Goal: Task Accomplishment & Management: Manage account settings

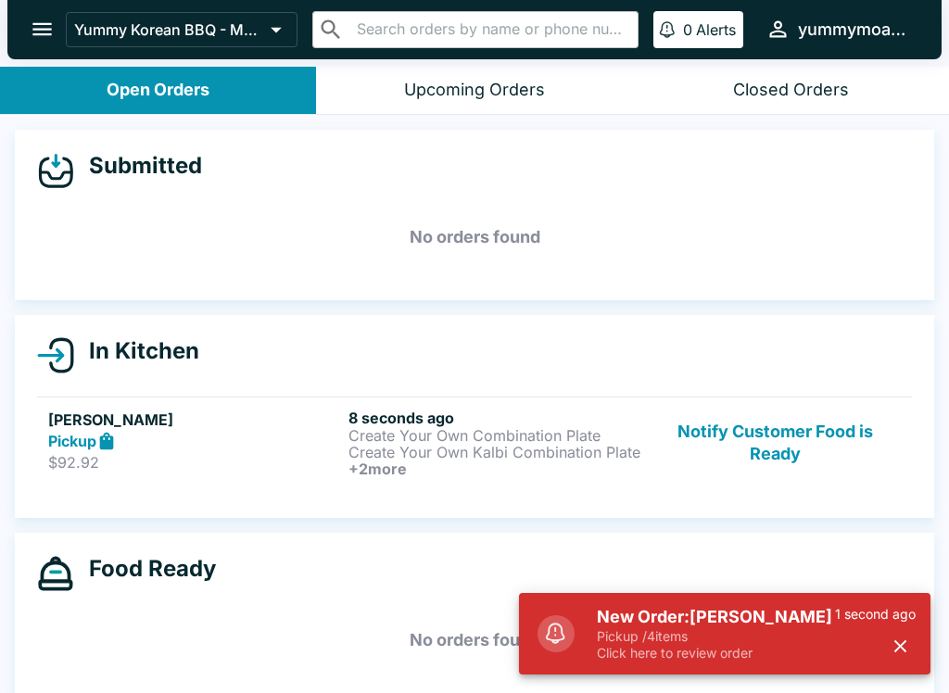
scroll to position [3, 0]
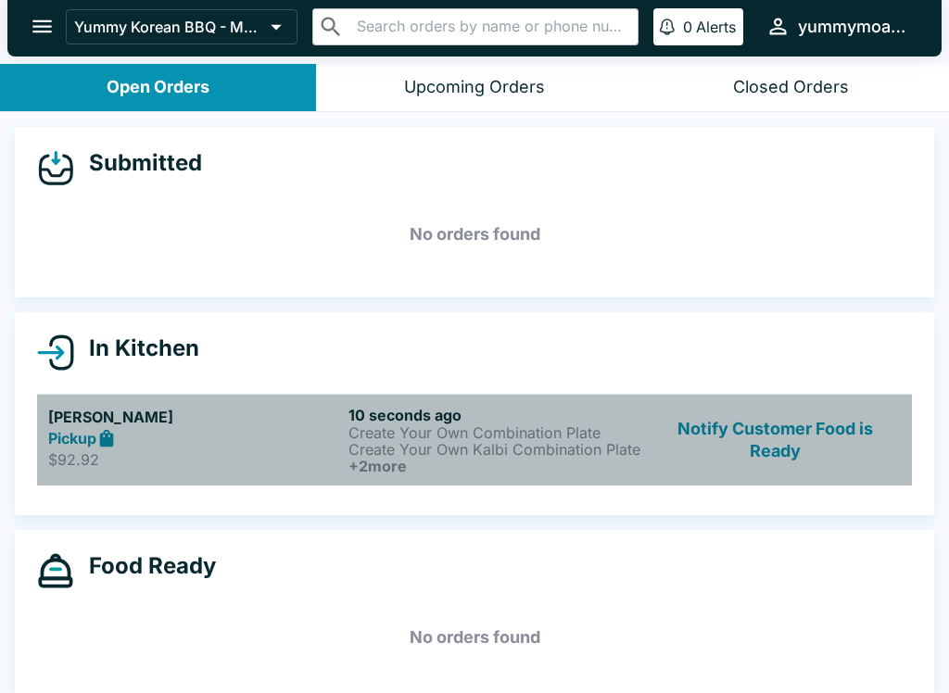
click at [348, 473] on h6 "+ 2 more" at bounding box center [494, 466] width 293 height 17
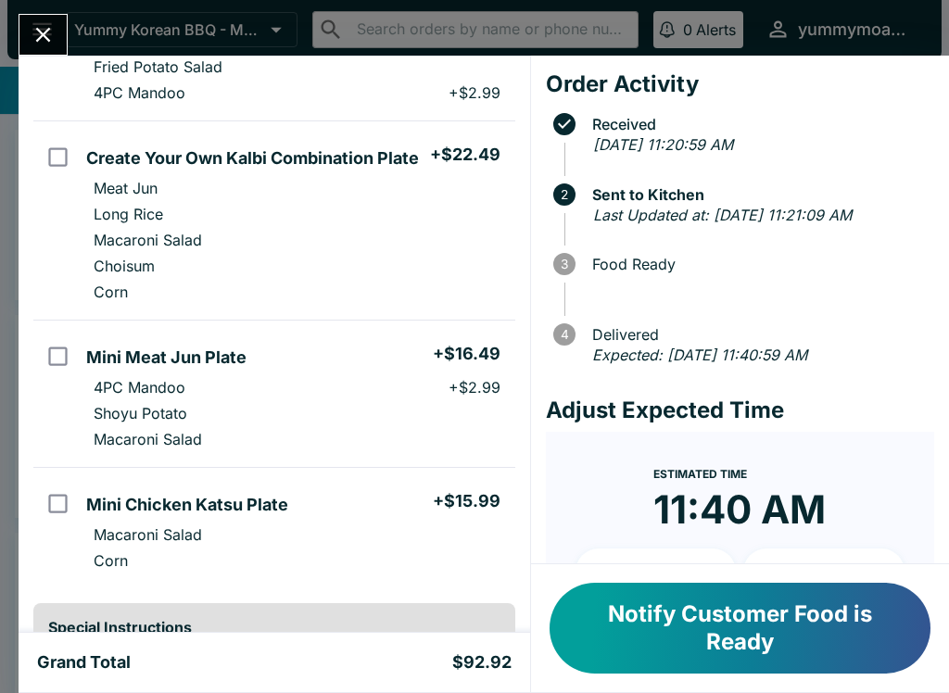
scroll to position [348, 0]
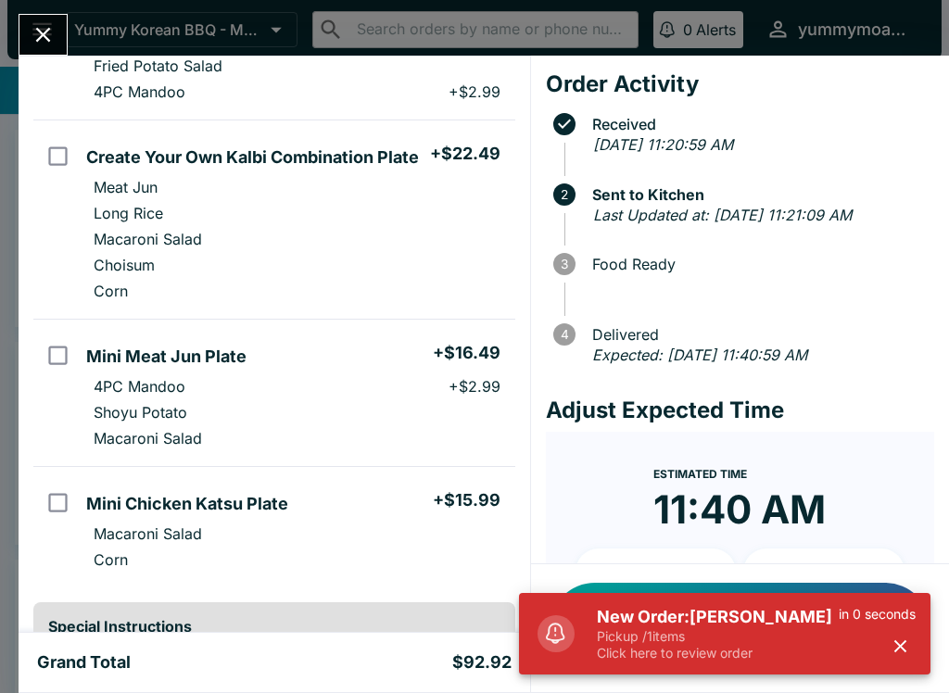
click at [47, 45] on icon "Close" at bounding box center [43, 34] width 25 height 25
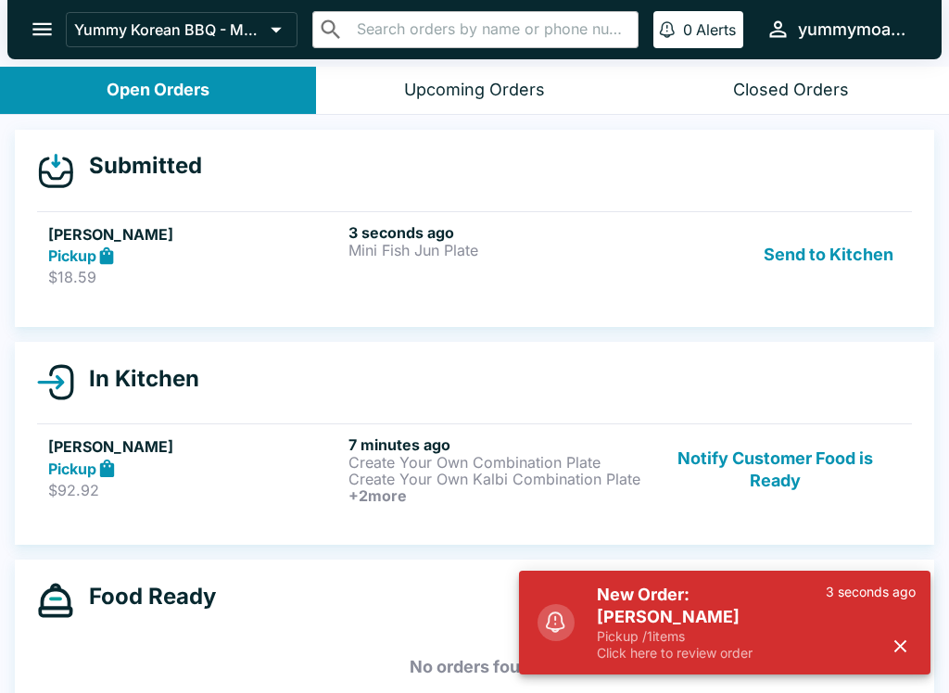
click at [826, 251] on button "Send to Kitchen" at bounding box center [828, 255] width 145 height 64
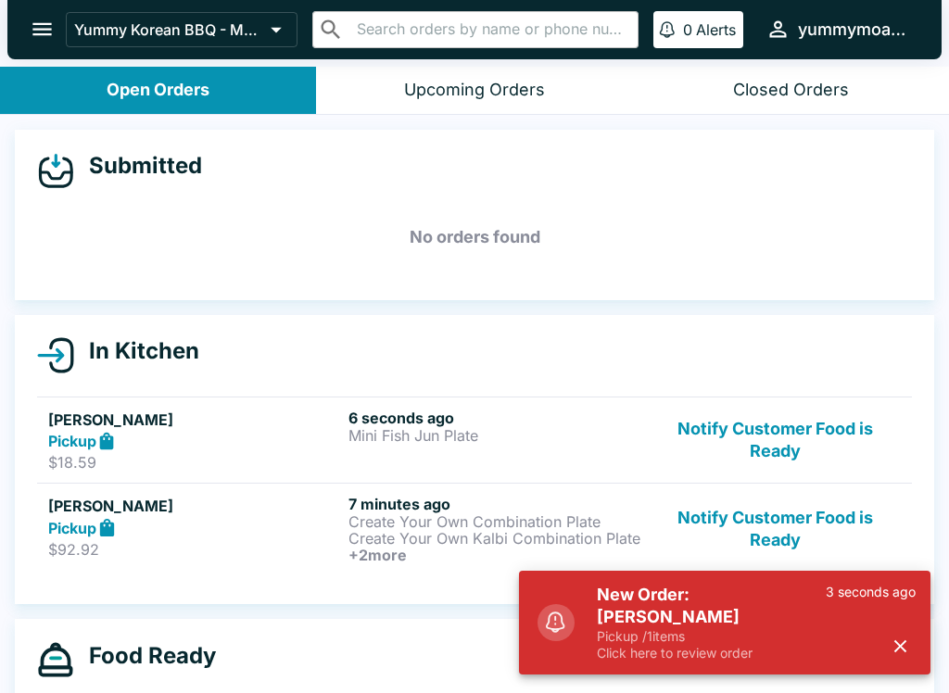
click at [514, 437] on p "Mini Fish Jun Plate" at bounding box center [494, 435] width 293 height 17
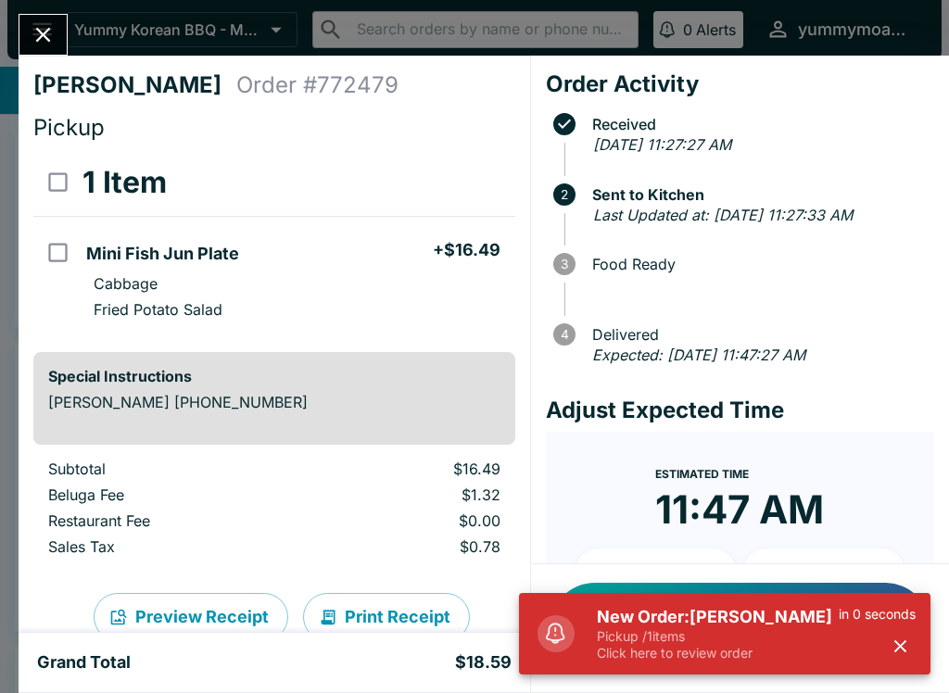
click at [51, 20] on button "Close" at bounding box center [42, 35] width 47 height 40
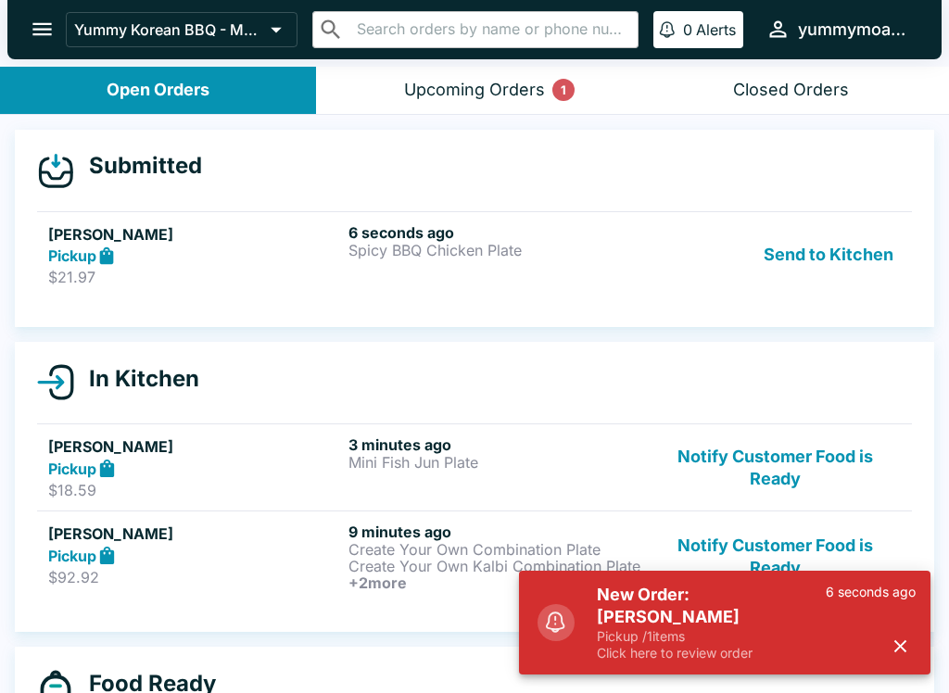
click at [839, 260] on button "Send to Kitchen" at bounding box center [828, 255] width 145 height 64
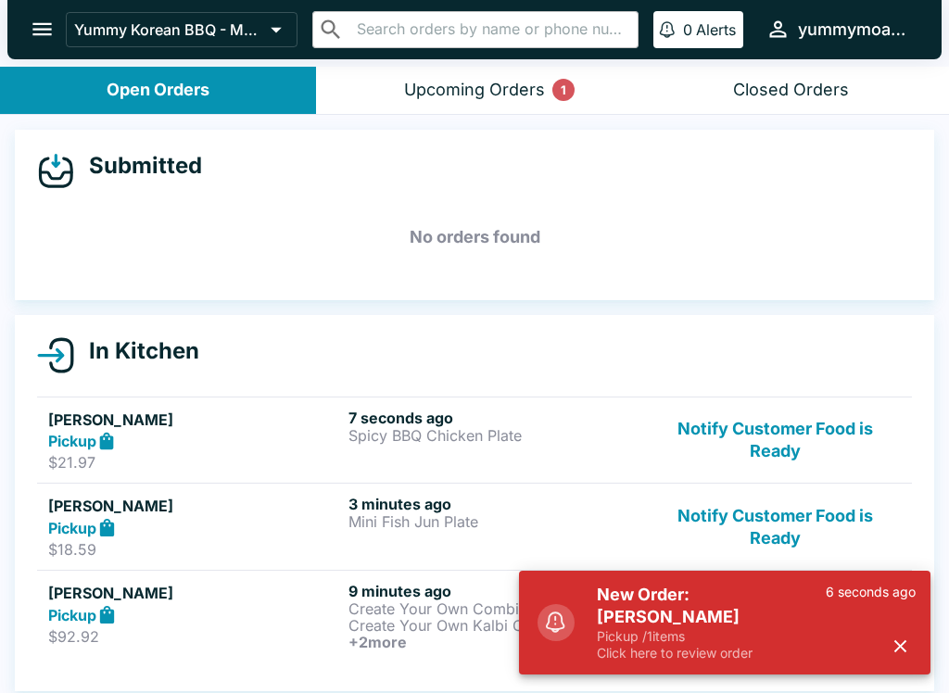
click at [481, 441] on p "Spicy BBQ Chicken Plate" at bounding box center [494, 435] width 293 height 17
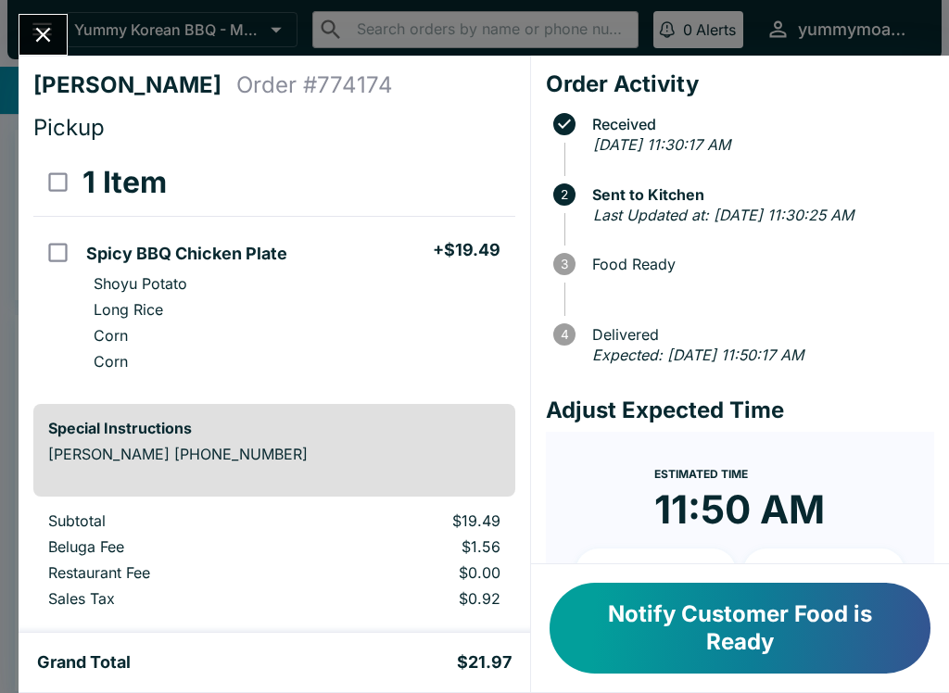
click at [62, 29] on button "Close" at bounding box center [42, 35] width 47 height 40
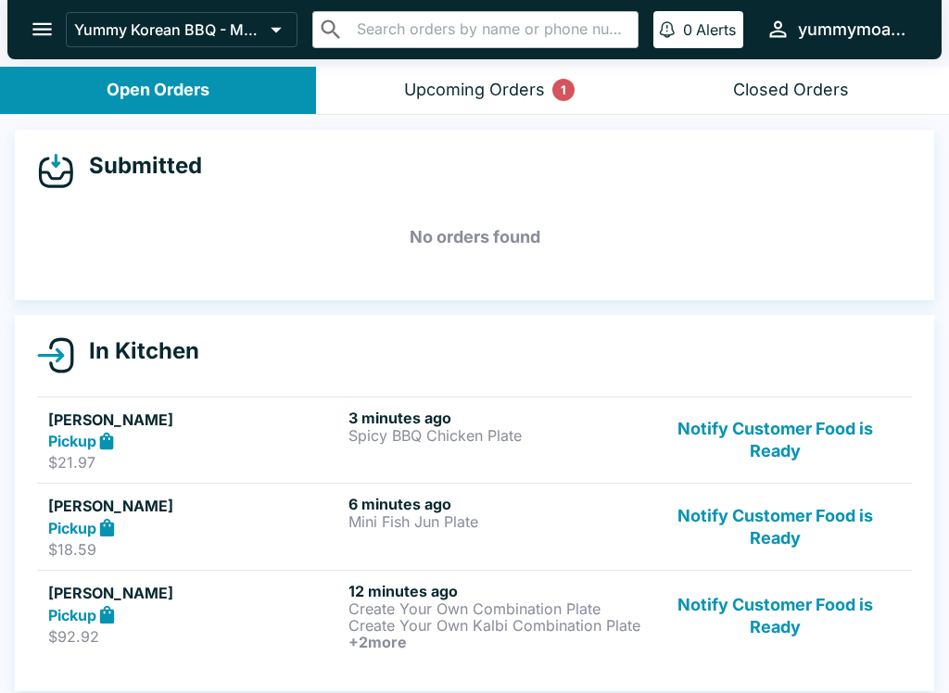
click at [783, 448] on button "Notify Customer Food is Ready" at bounding box center [775, 441] width 251 height 64
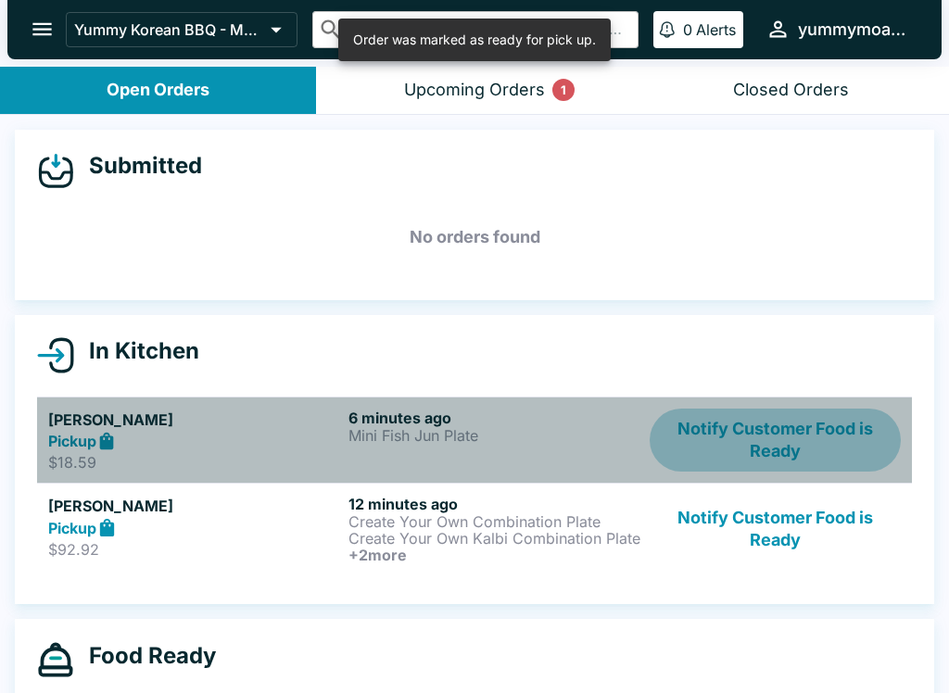
click at [778, 432] on button "Notify Customer Food is Ready" at bounding box center [775, 441] width 251 height 64
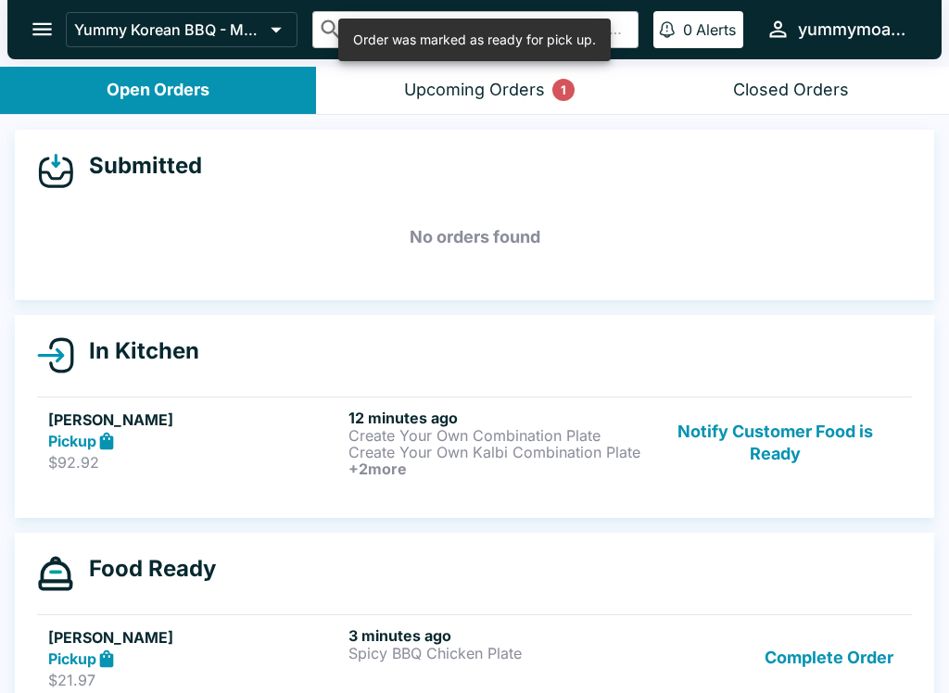
click at [777, 451] on button "Notify Customer Food is Ready" at bounding box center [775, 443] width 251 height 69
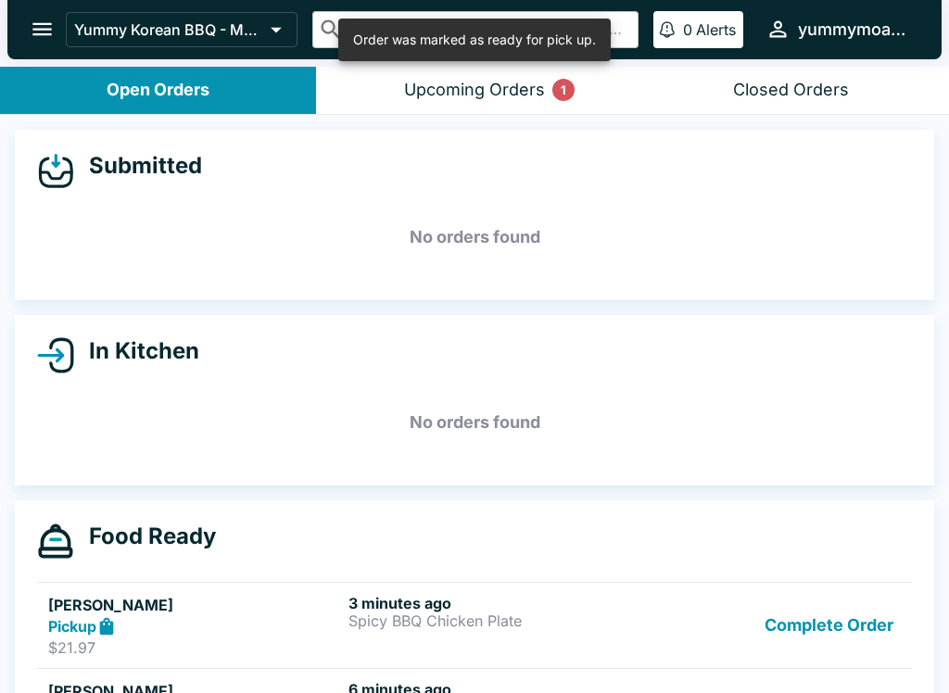
click at [513, 73] on button "Upcoming Orders 1" at bounding box center [474, 90] width 316 height 47
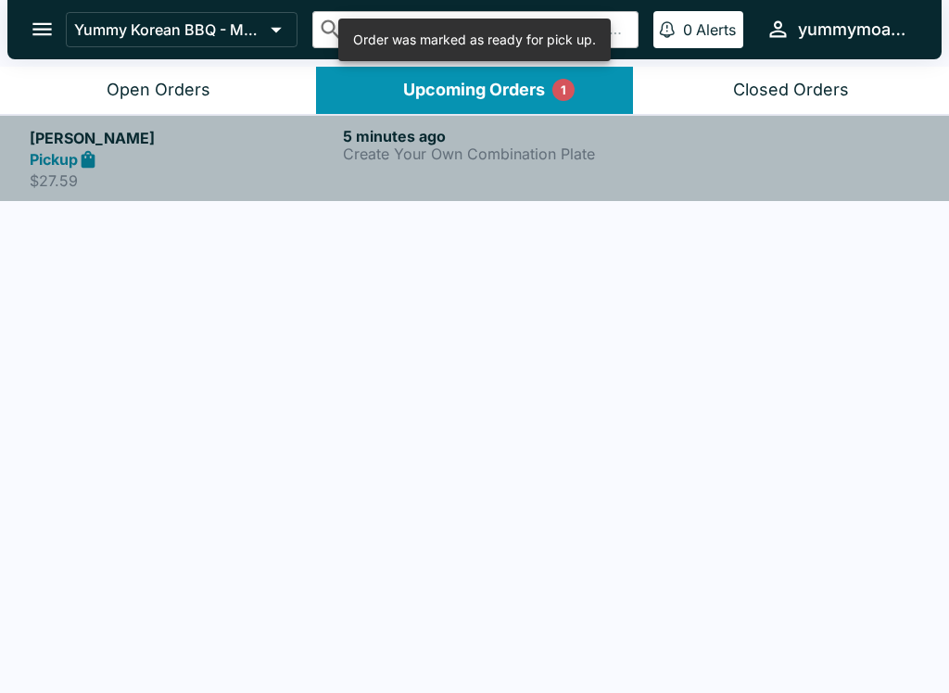
click at [573, 168] on div "5 minutes ago Create Your Own Combination Plate" at bounding box center [496, 159] width 306 height 64
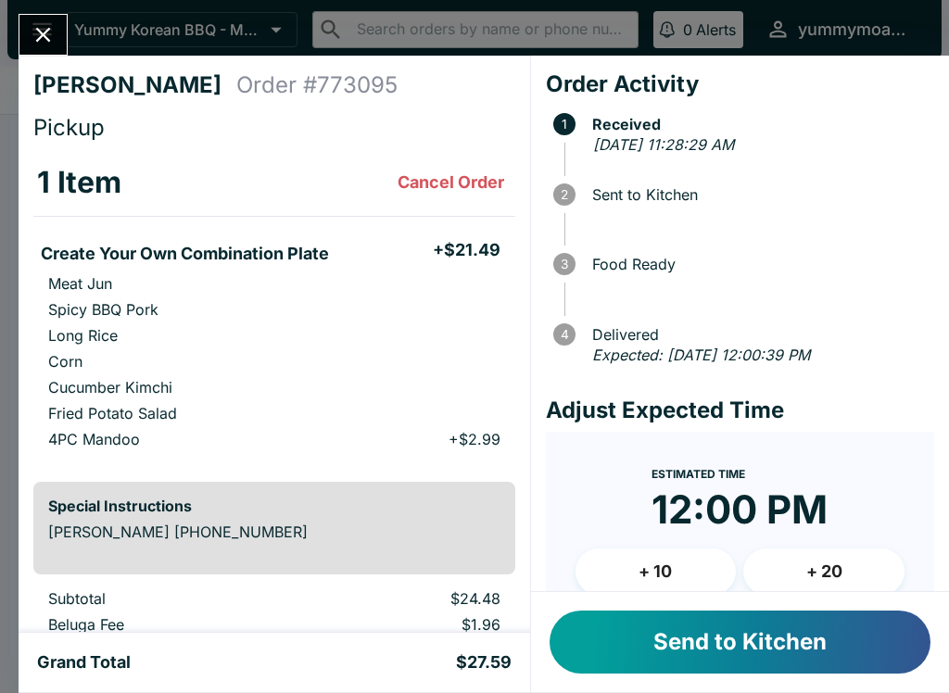
click at [57, 20] on button "Close" at bounding box center [42, 35] width 47 height 40
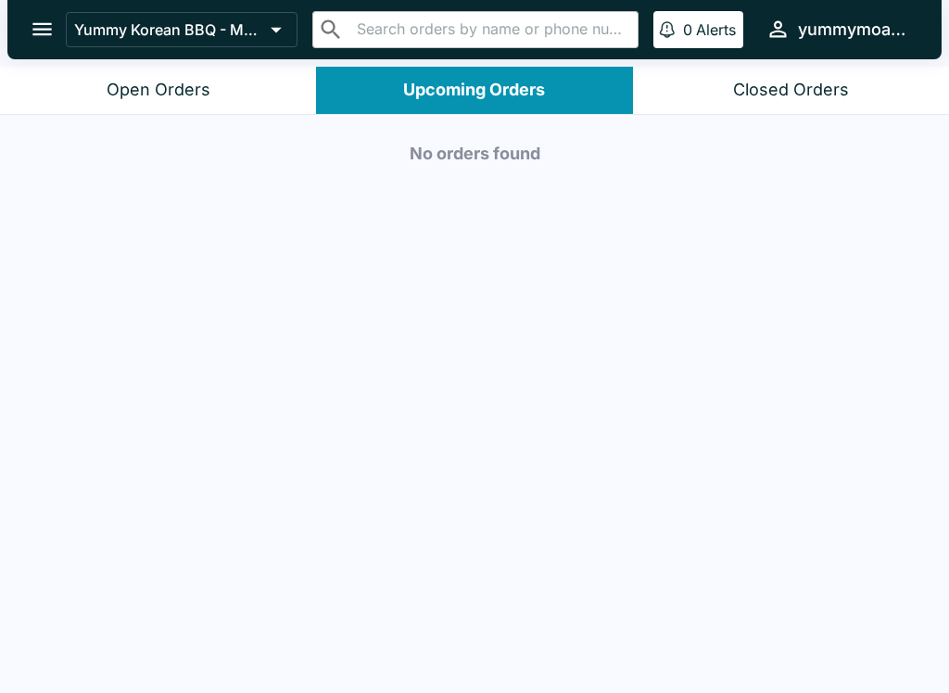
click at [182, 105] on button "Open Orders" at bounding box center [158, 90] width 316 height 47
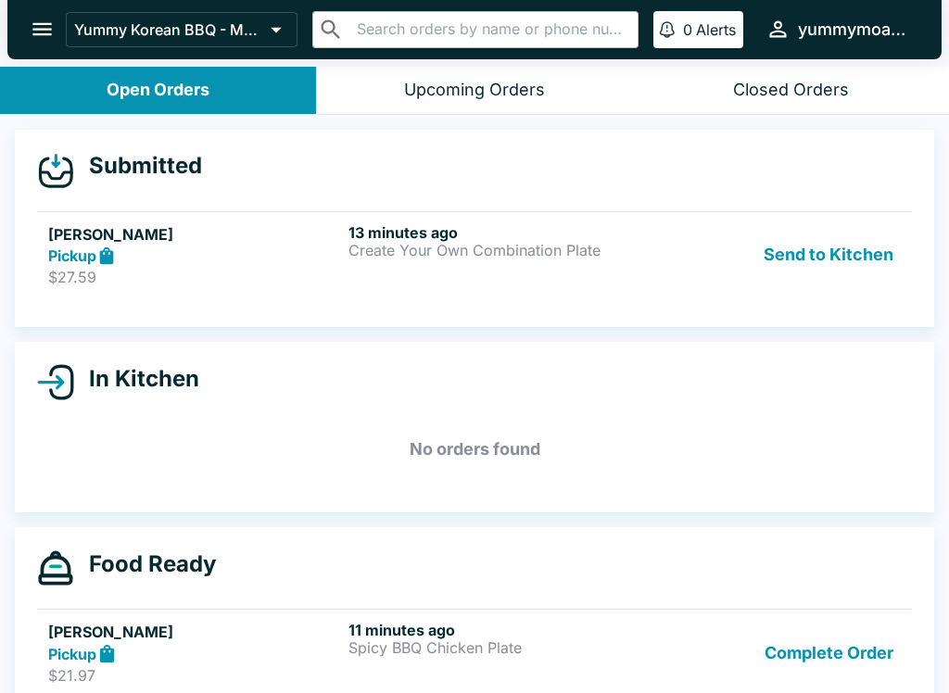
click at [764, 273] on button "Send to Kitchen" at bounding box center [828, 255] width 145 height 64
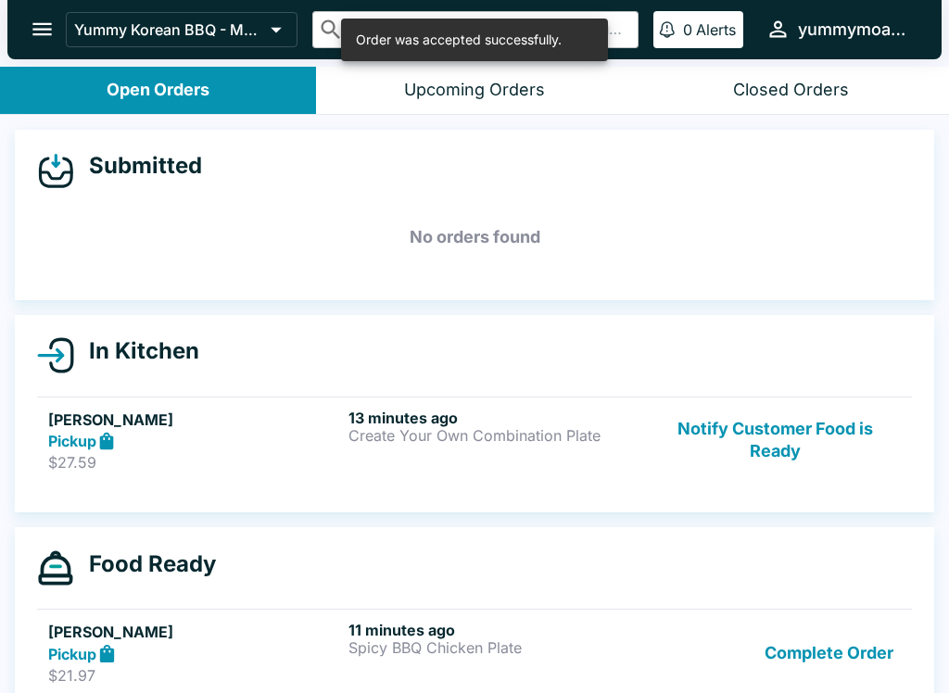
click at [470, 427] on p "Create Your Own Combination Plate" at bounding box center [494, 435] width 293 height 17
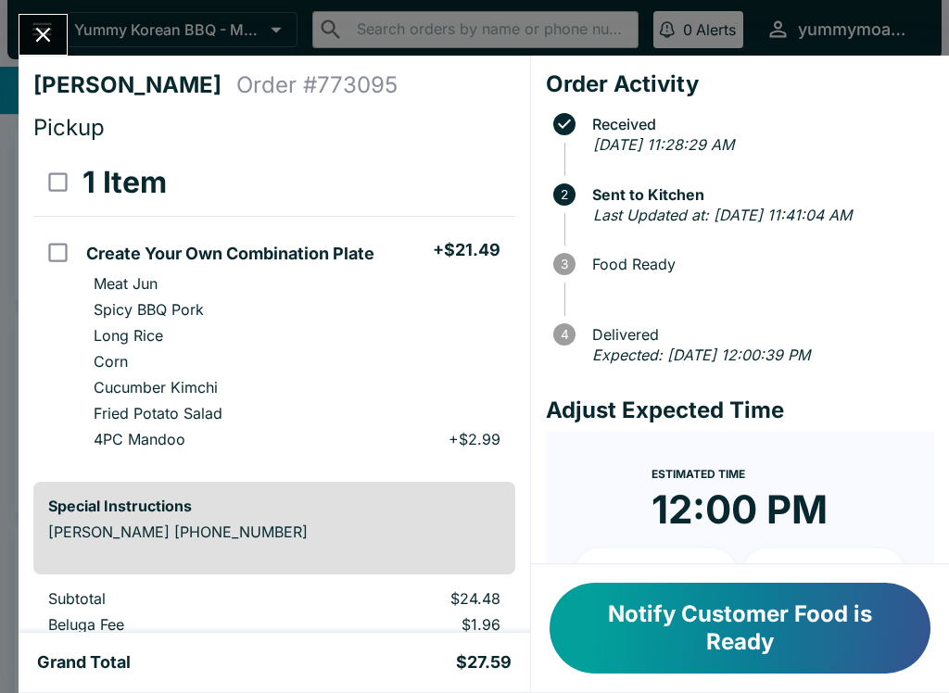
click at [46, 18] on button "Close" at bounding box center [42, 35] width 47 height 40
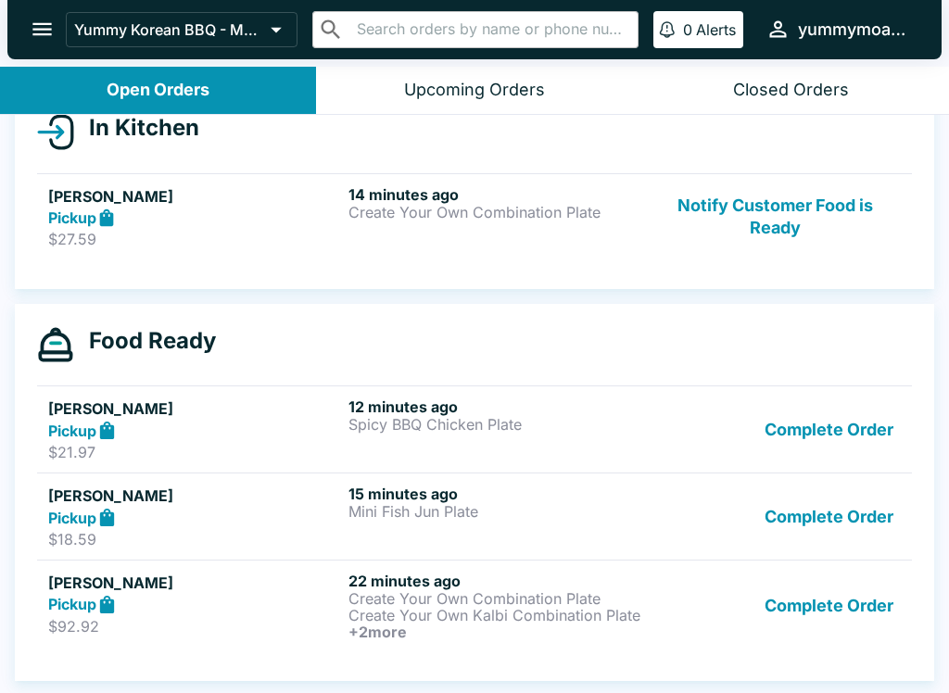
scroll to position [223, 0]
click at [272, 608] on div "Pickup" at bounding box center [194, 604] width 293 height 21
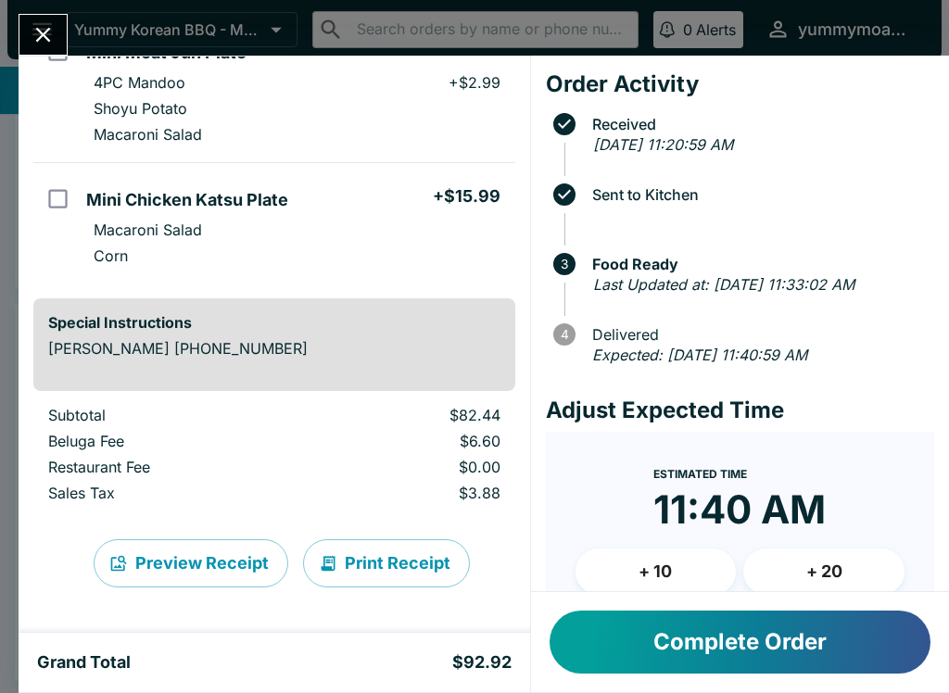
scroll to position [652, 0]
click at [747, 637] on button "Complete Order" at bounding box center [740, 642] width 381 height 63
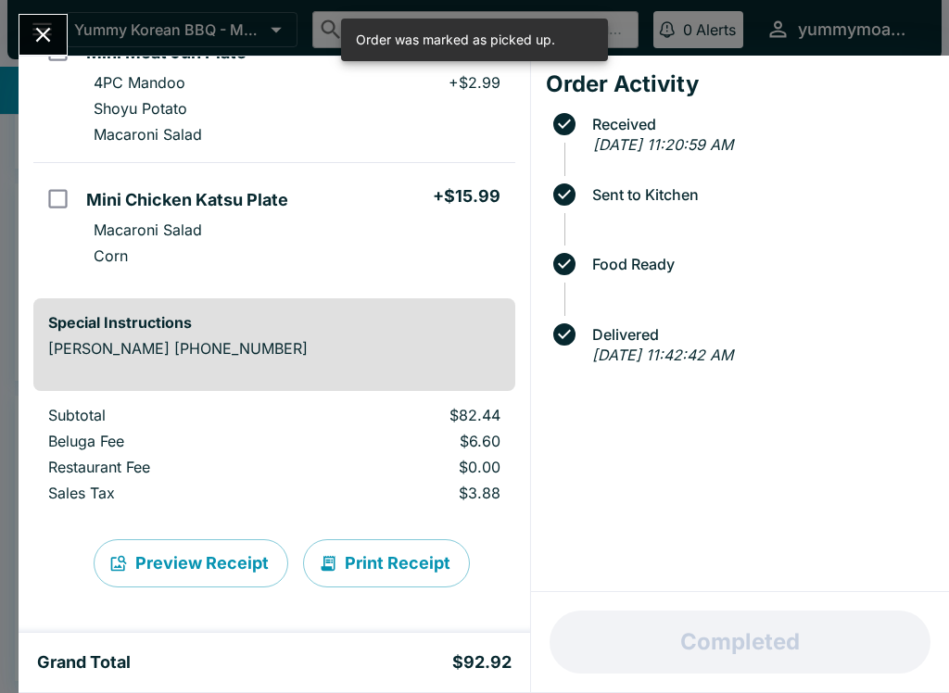
scroll to position [132, 0]
click at [54, 35] on icon "Close" at bounding box center [43, 34] width 25 height 25
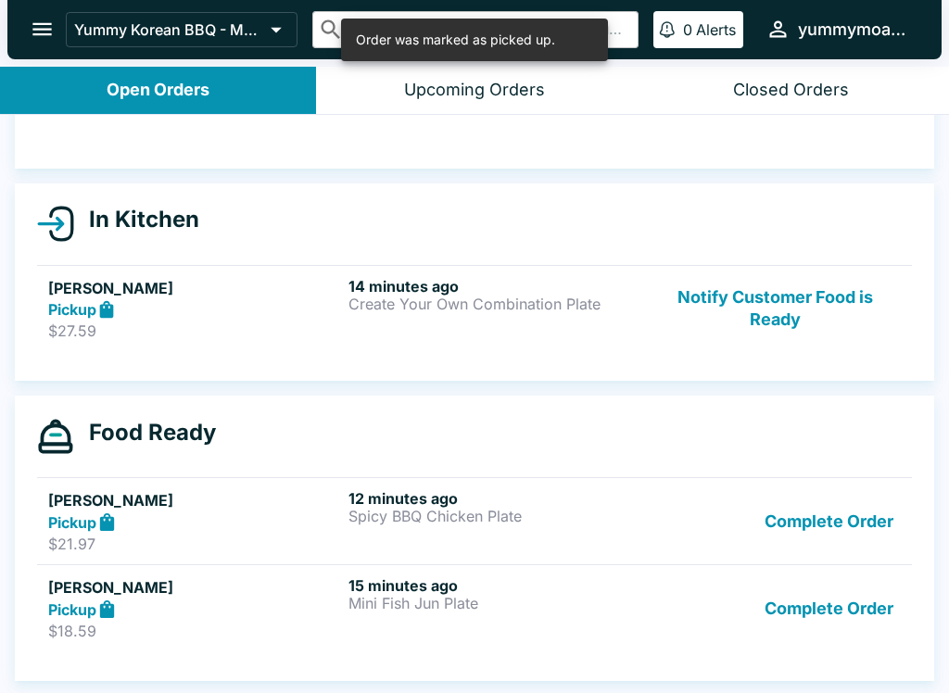
click at [324, 312] on div "Pickup" at bounding box center [194, 309] width 293 height 21
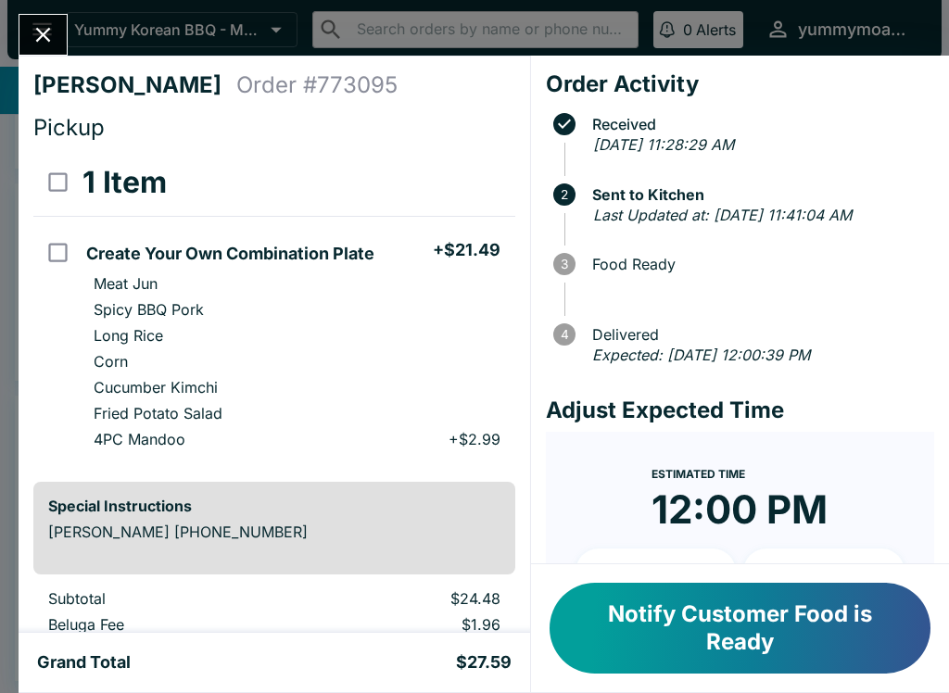
click at [65, 30] on button "Close" at bounding box center [42, 35] width 47 height 40
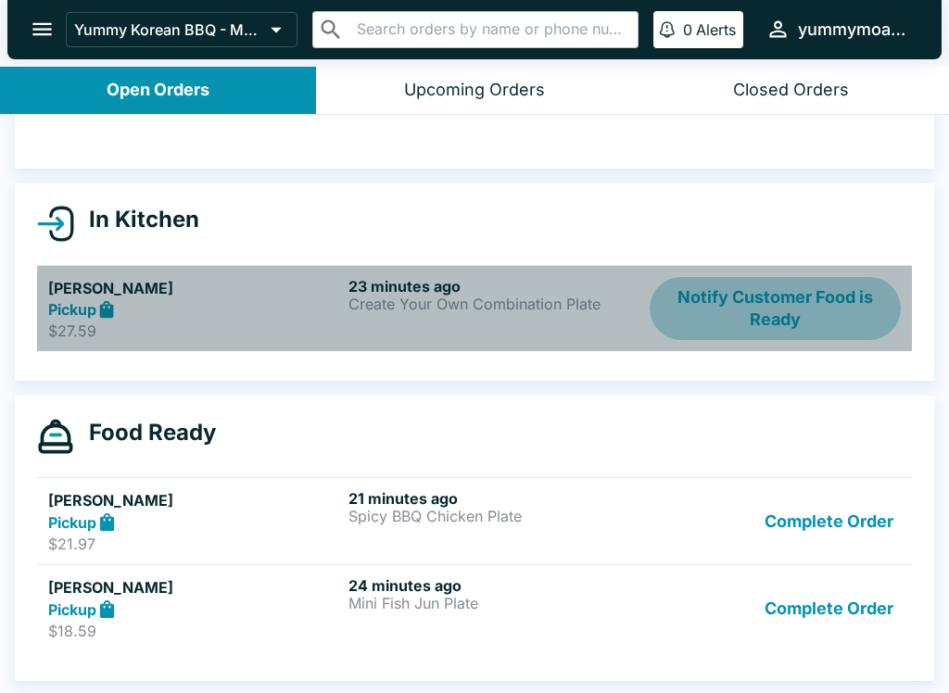
click at [808, 296] on button "Notify Customer Food is Ready" at bounding box center [775, 309] width 251 height 64
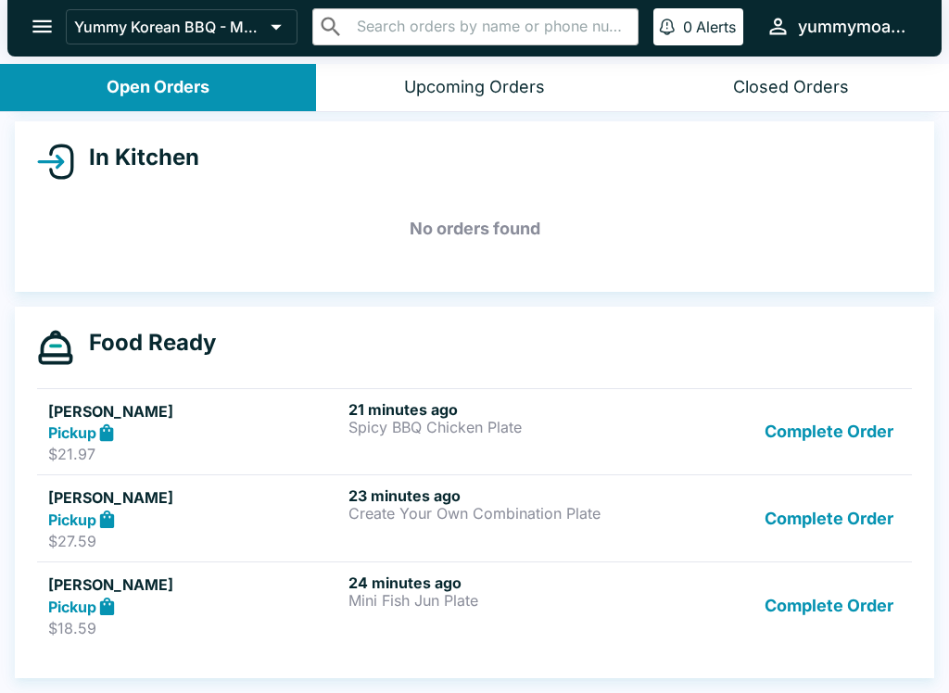
scroll to position [193, 0]
click at [502, 99] on button "Upcoming Orders" at bounding box center [474, 87] width 316 height 47
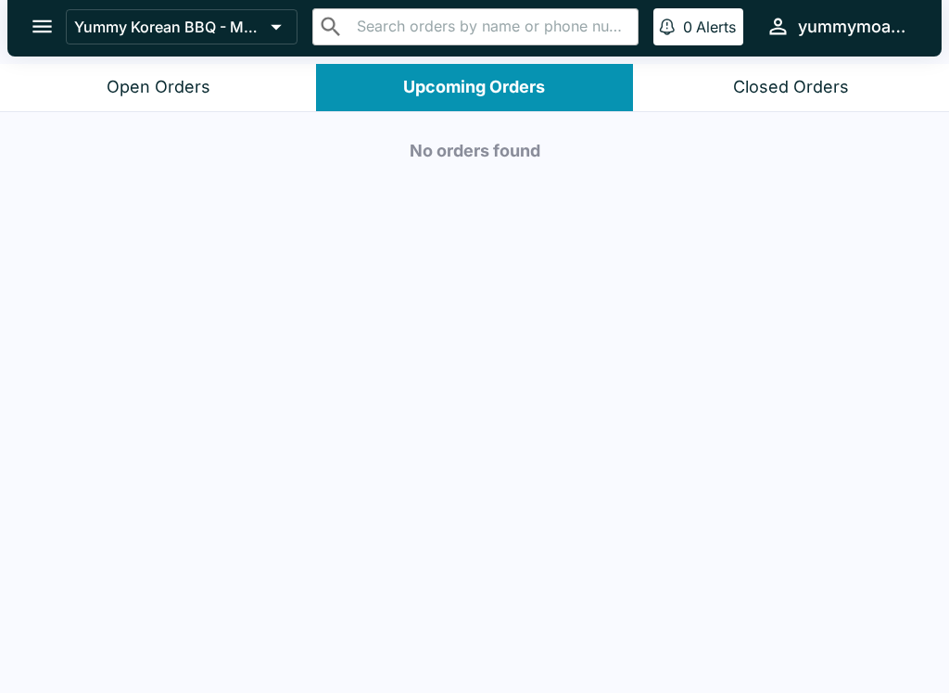
click at [182, 82] on div "Open Orders" at bounding box center [159, 87] width 104 height 21
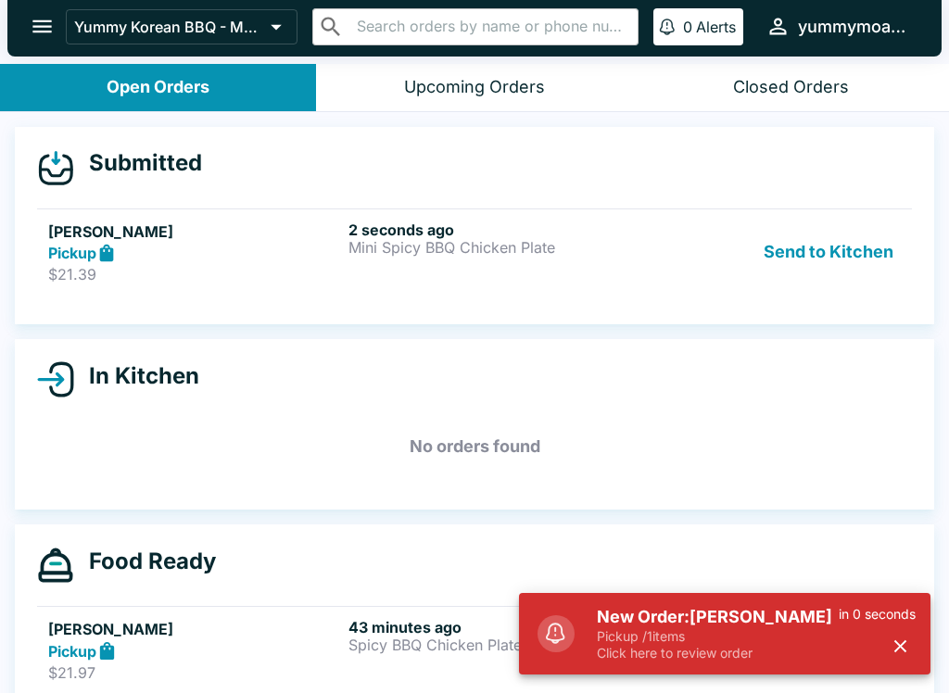
scroll to position [0, 0]
click at [591, 246] on p "Mini Spicy BBQ Chicken Plate" at bounding box center [494, 247] width 293 height 17
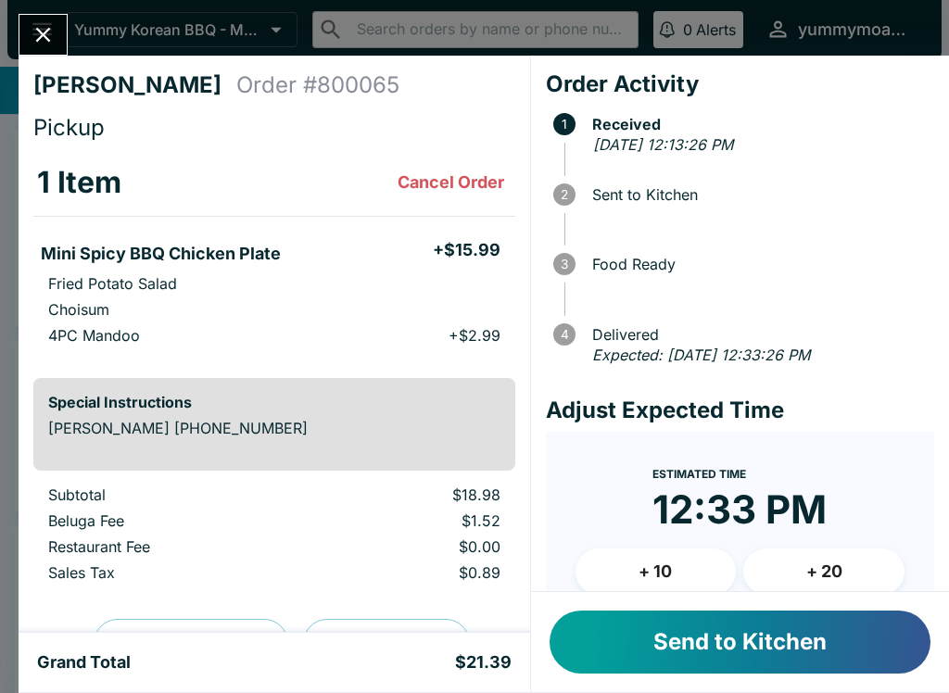
click at [49, 35] on icon "Close" at bounding box center [43, 34] width 25 height 25
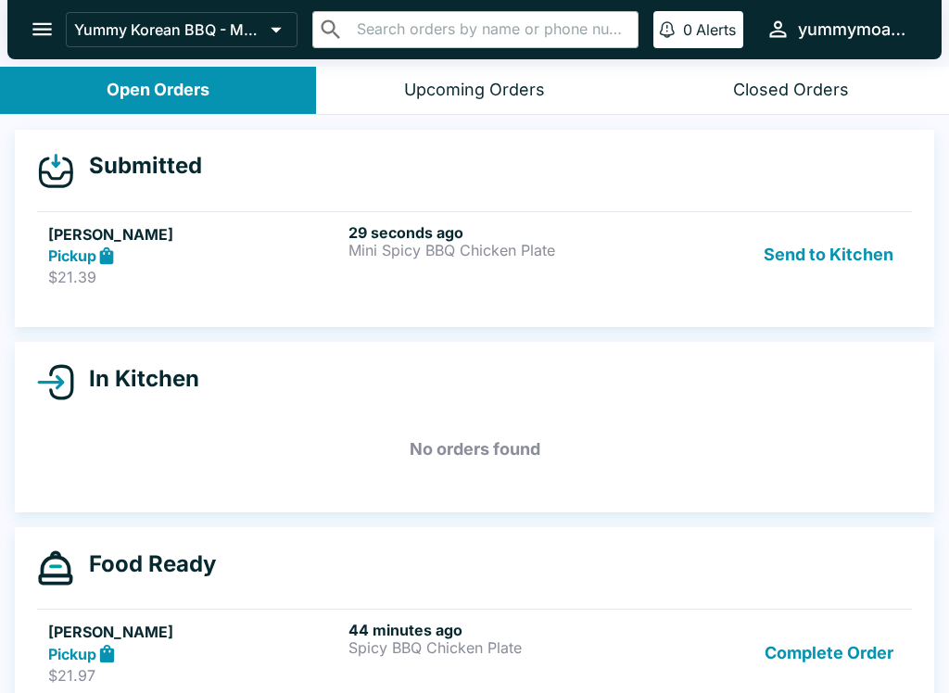
click at [835, 250] on button "Send to Kitchen" at bounding box center [828, 255] width 145 height 64
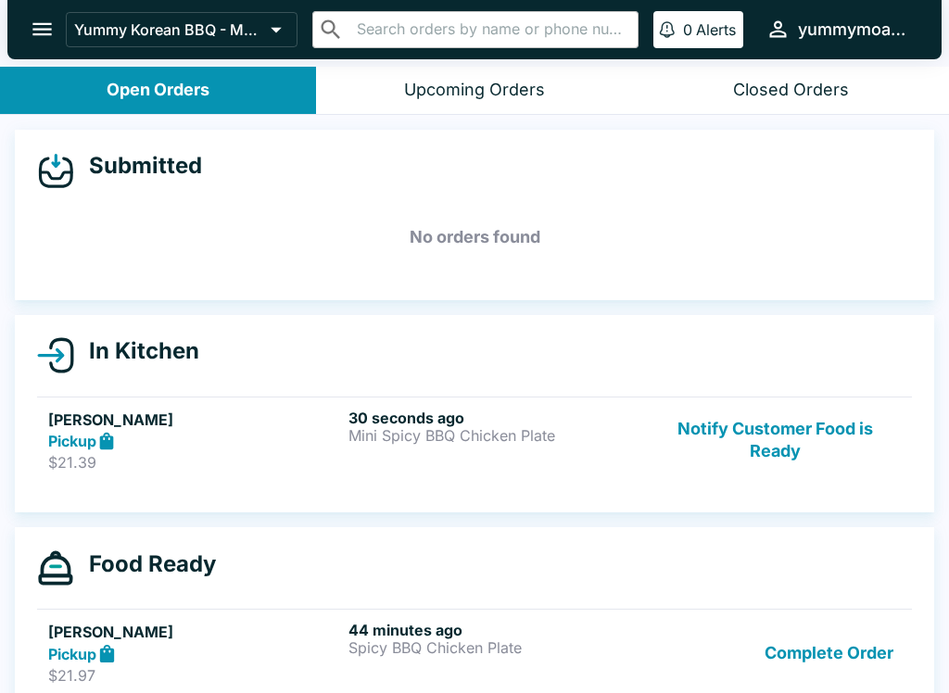
click at [533, 462] on div "30 seconds ago Mini Spicy BBQ Chicken Plate" at bounding box center [494, 441] width 293 height 64
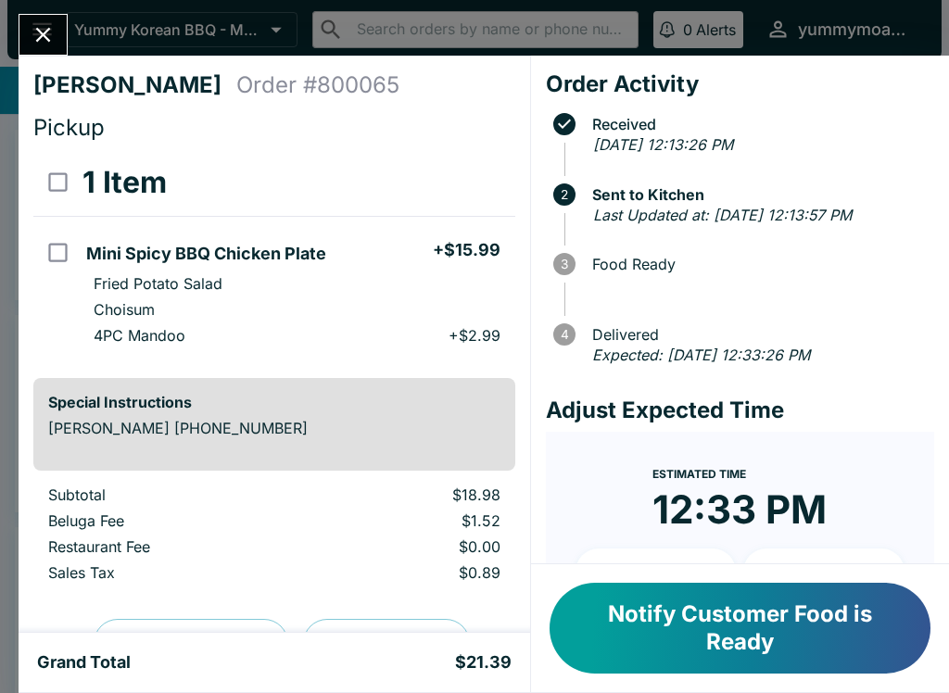
click at [41, 34] on icon "Close" at bounding box center [43, 34] width 25 height 25
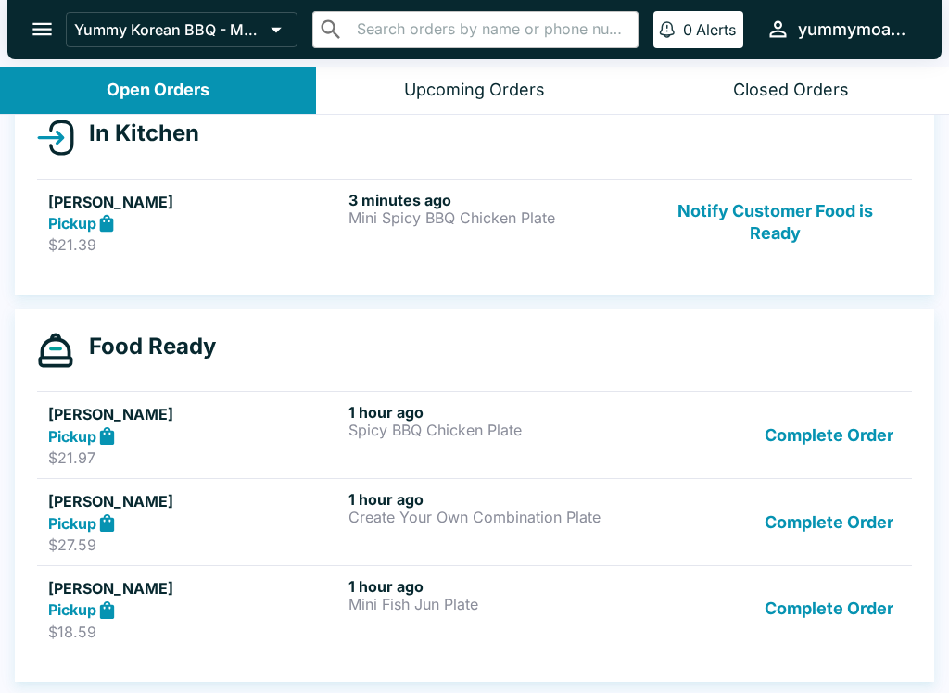
scroll to position [218, 0]
click at [431, 455] on div "1 hour ago Spicy BBQ Chicken Plate" at bounding box center [494, 435] width 293 height 64
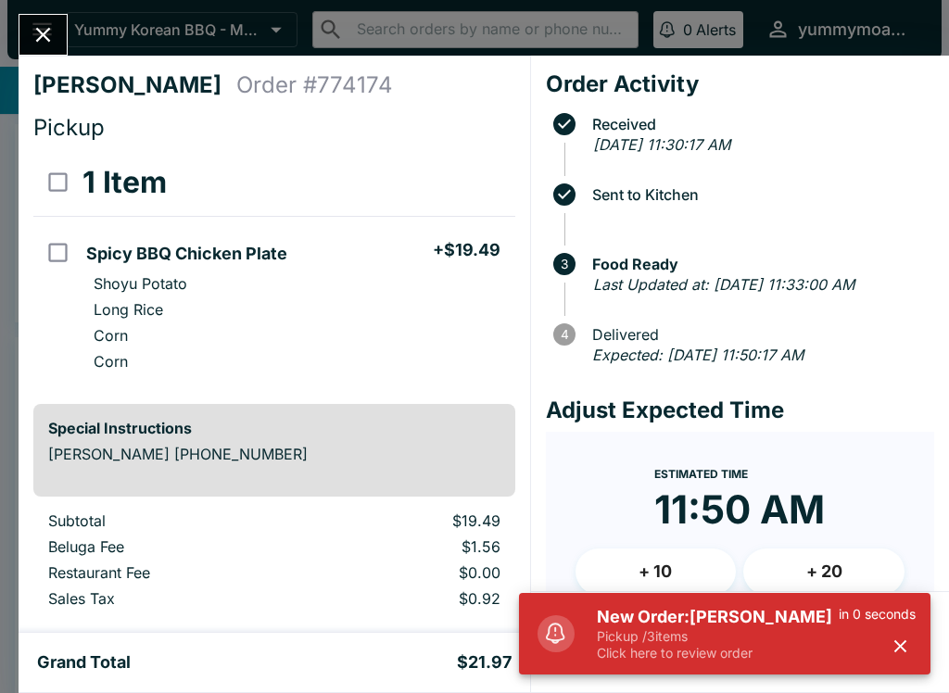
click at [48, 48] on button "Close" at bounding box center [42, 35] width 47 height 40
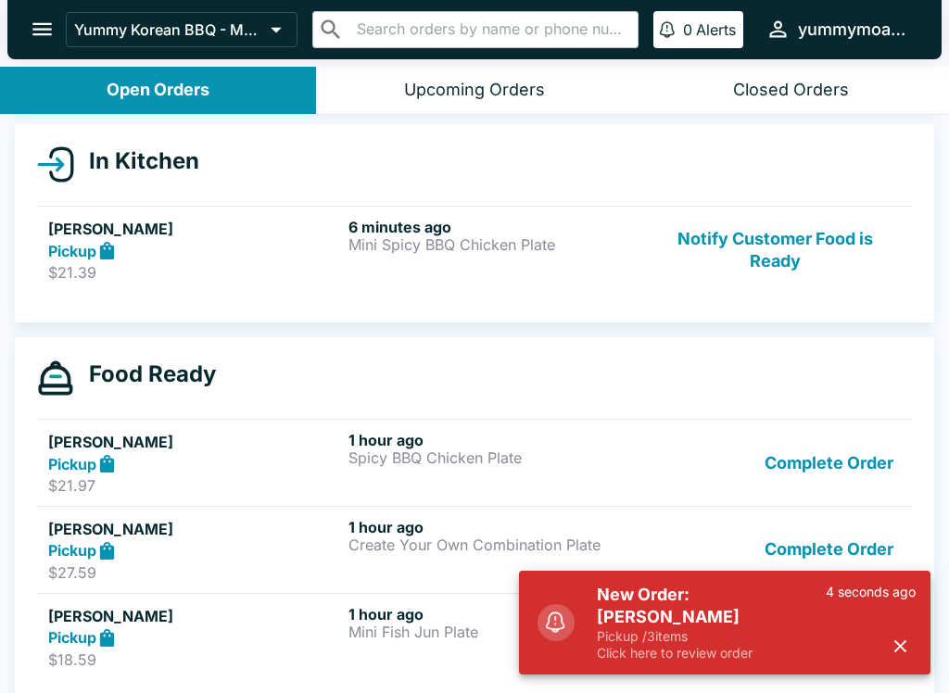
click at [716, 265] on button "Notify Customer Food is Ready" at bounding box center [775, 250] width 251 height 64
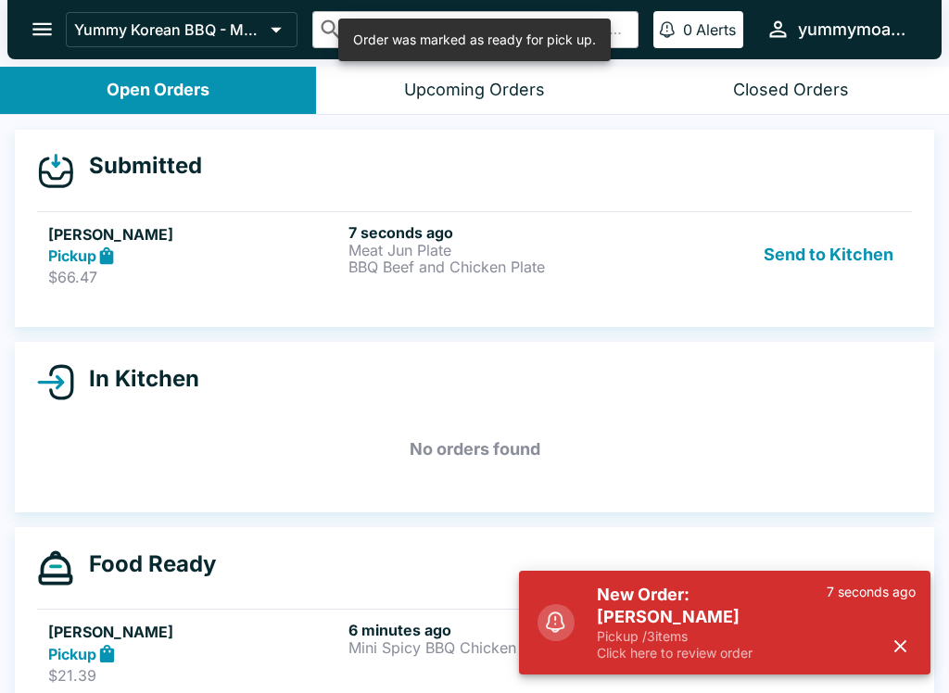
click at [804, 273] on button "Send to Kitchen" at bounding box center [828, 255] width 145 height 64
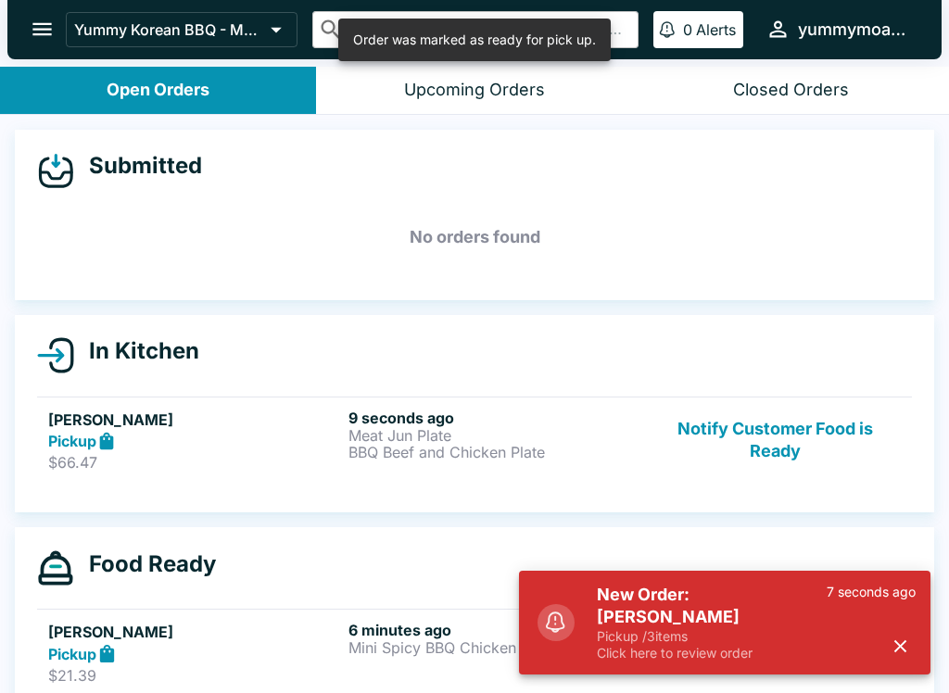
click at [512, 447] on p "BBQ Beef and Chicken Plate" at bounding box center [494, 452] width 293 height 17
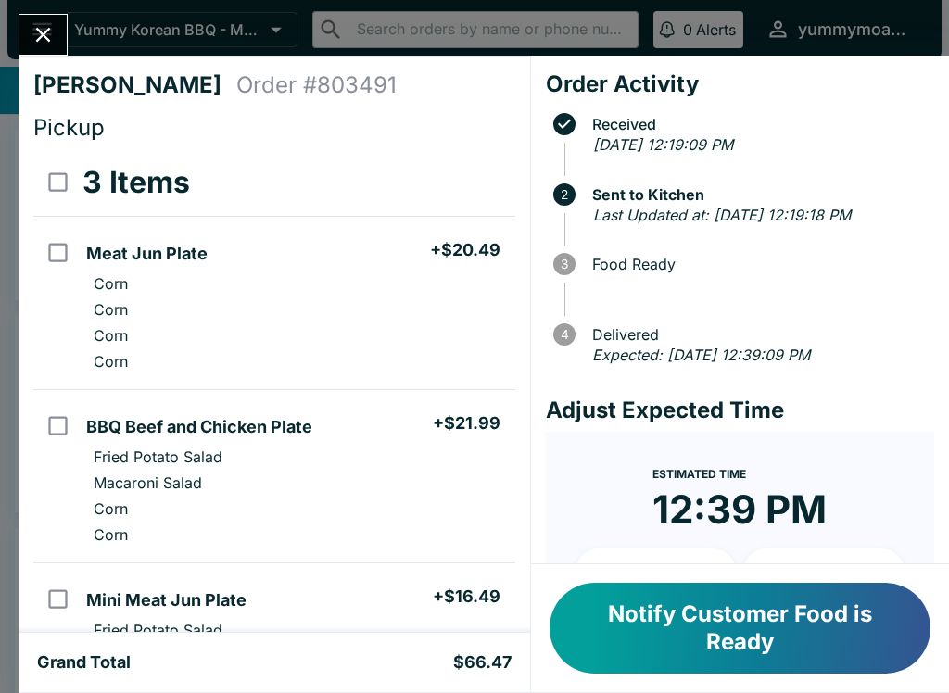
click at [48, 46] on icon "Close" at bounding box center [43, 34] width 25 height 25
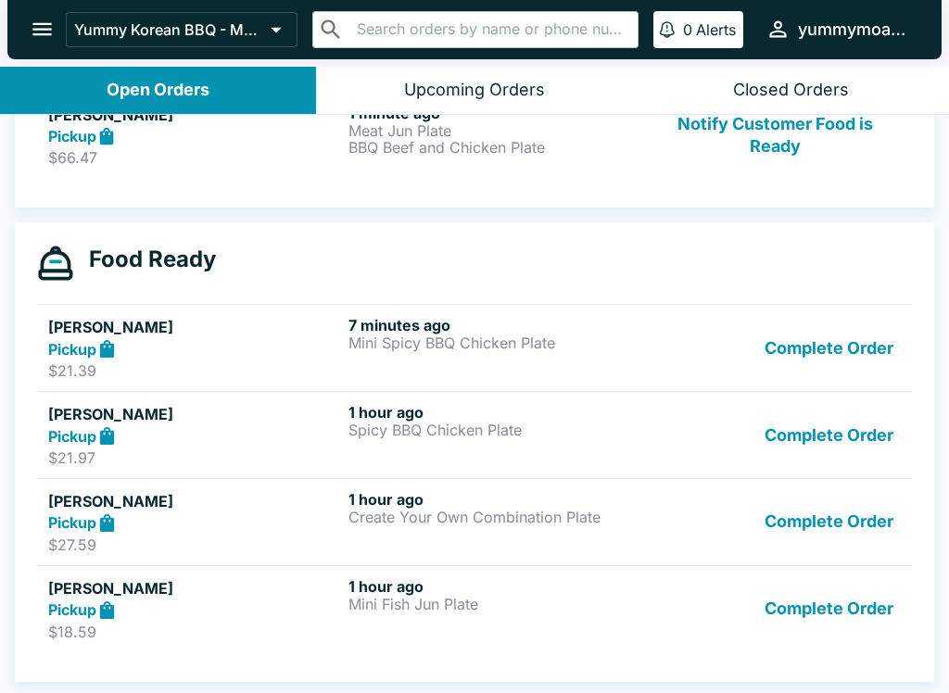
scroll to position [305, 0]
click at [287, 526] on div "Pickup" at bounding box center [194, 523] width 293 height 21
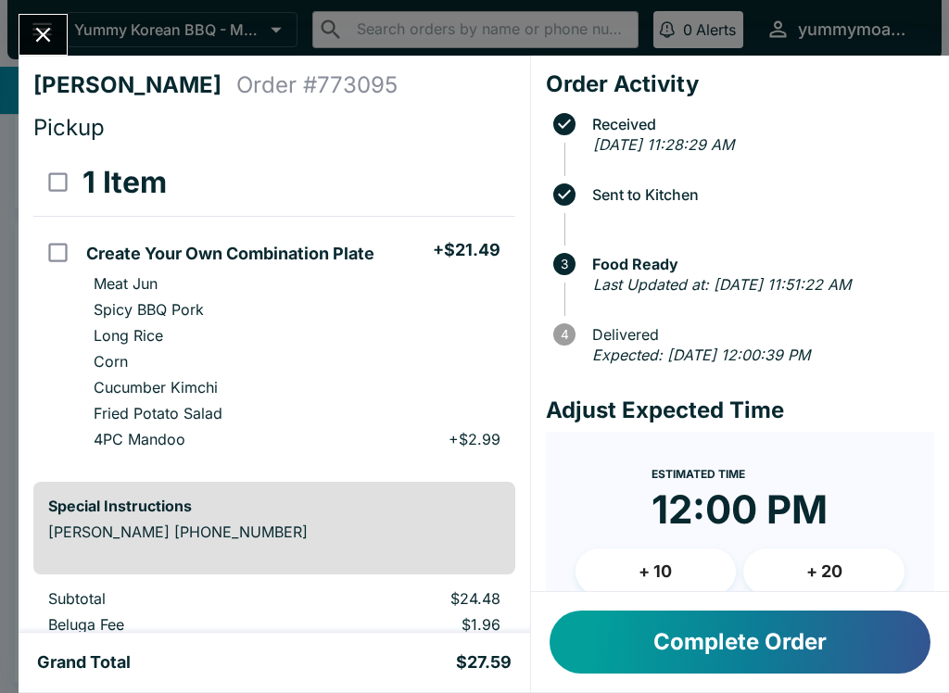
click at [57, 24] on button "Close" at bounding box center [42, 35] width 47 height 40
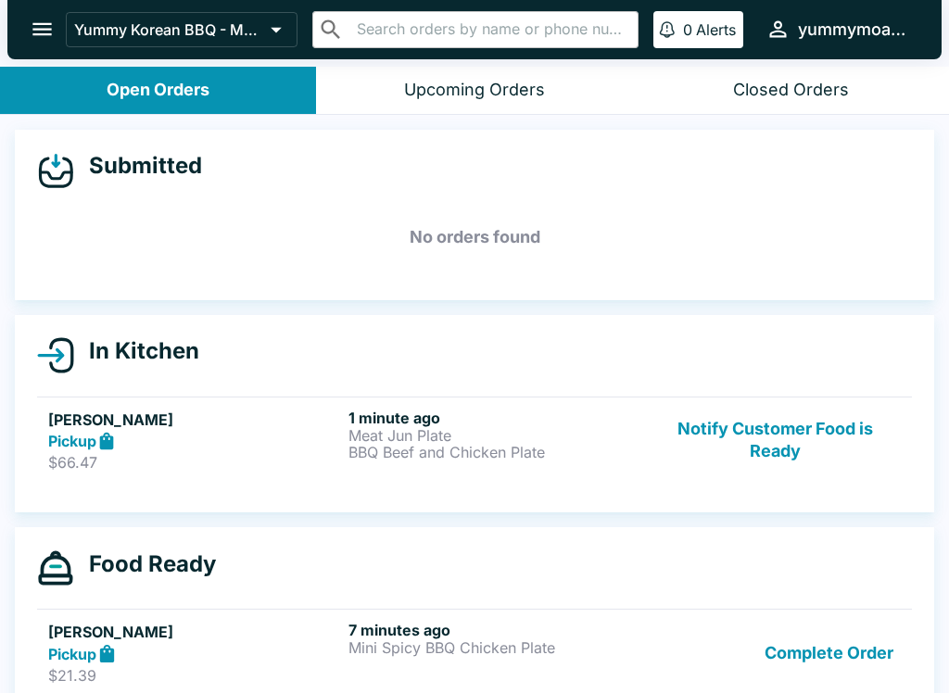
click at [237, 424] on h5 "[PERSON_NAME]" at bounding box center [194, 420] width 293 height 22
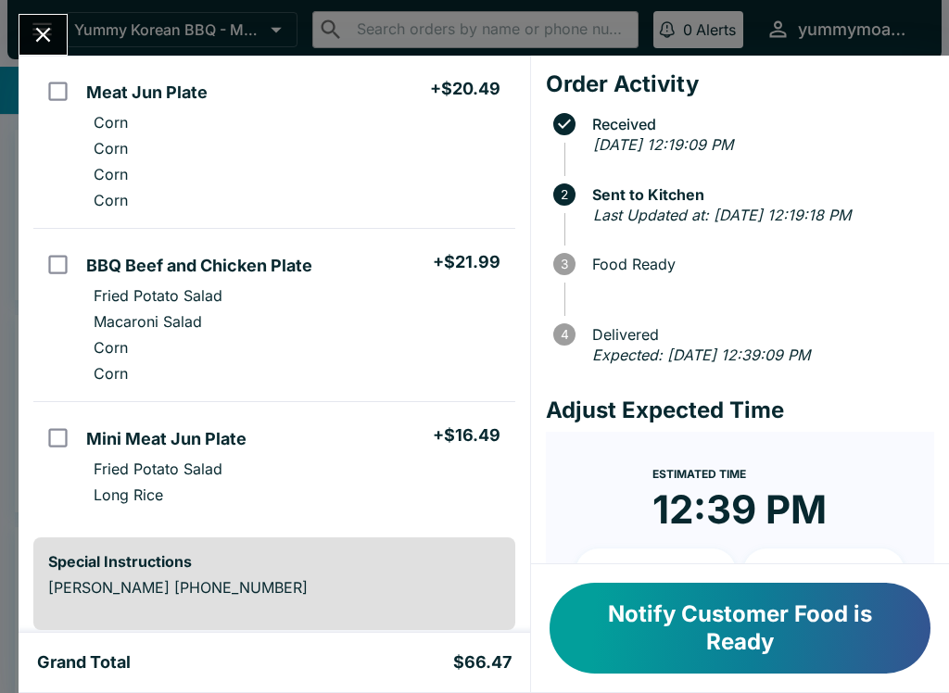
scroll to position [49, 0]
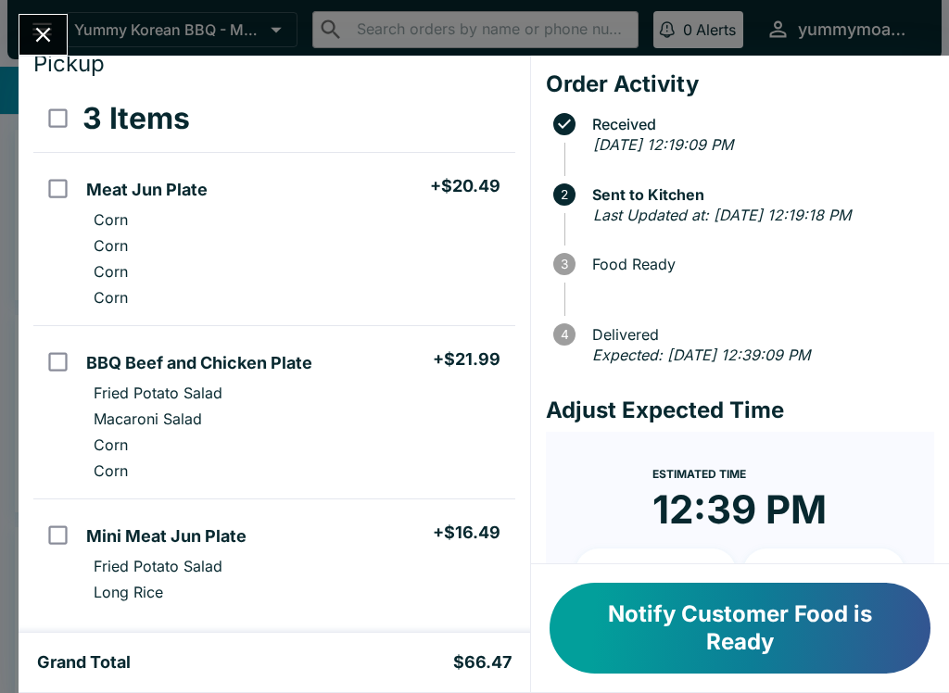
click at [59, 29] on button "Close" at bounding box center [42, 35] width 47 height 40
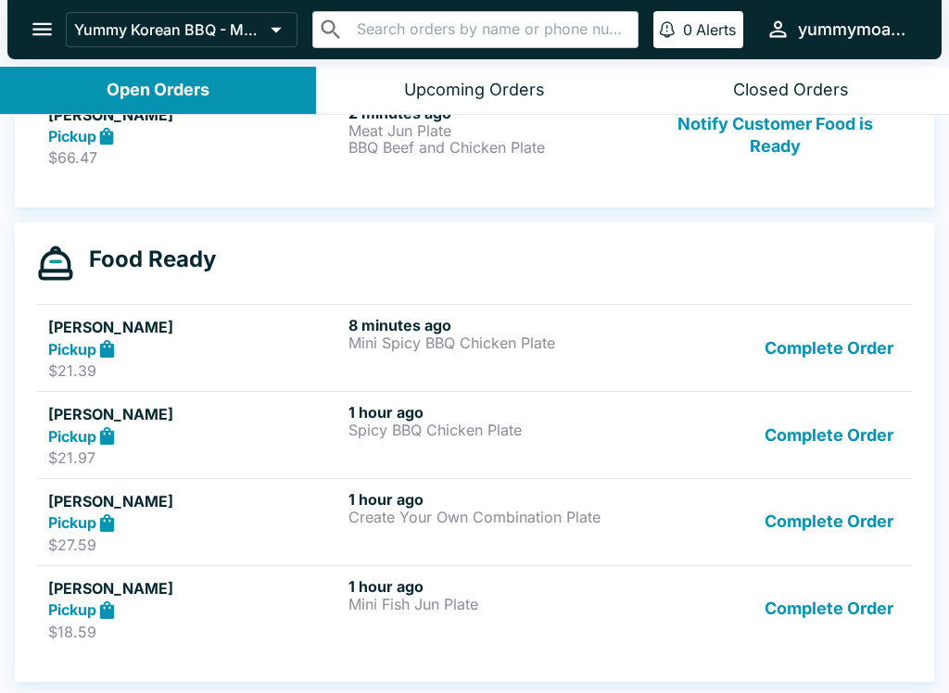
scroll to position [305, 0]
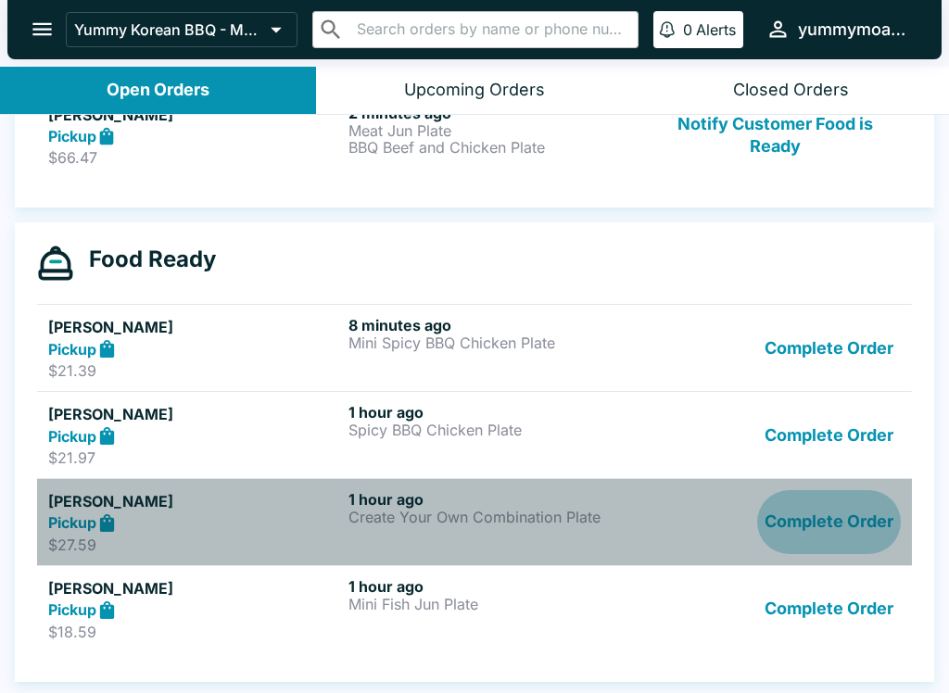
click at [837, 527] on button "Complete Order" at bounding box center [829, 522] width 144 height 64
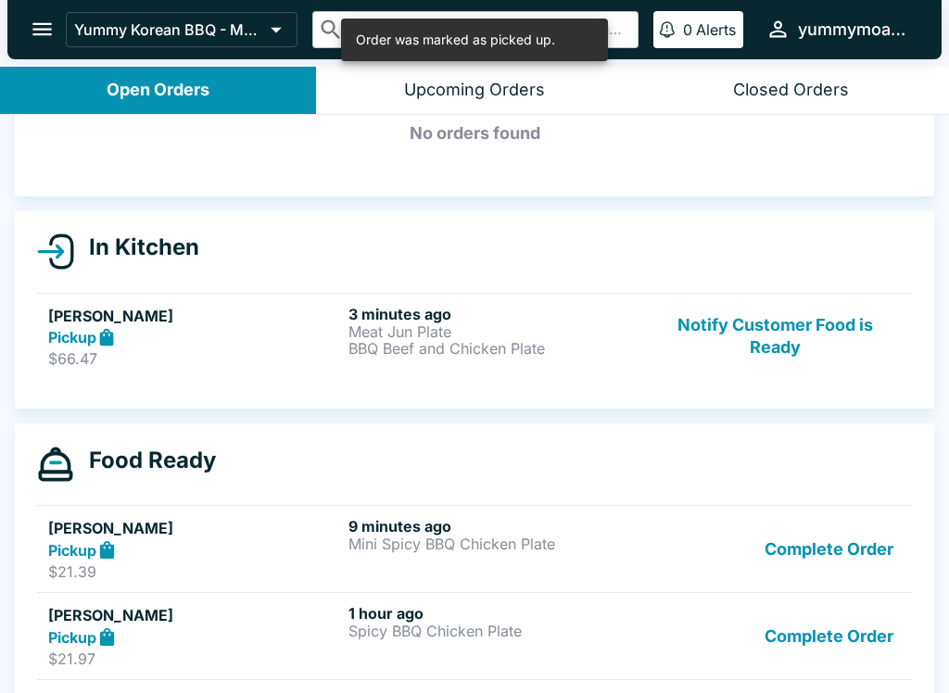
scroll to position [102, 0]
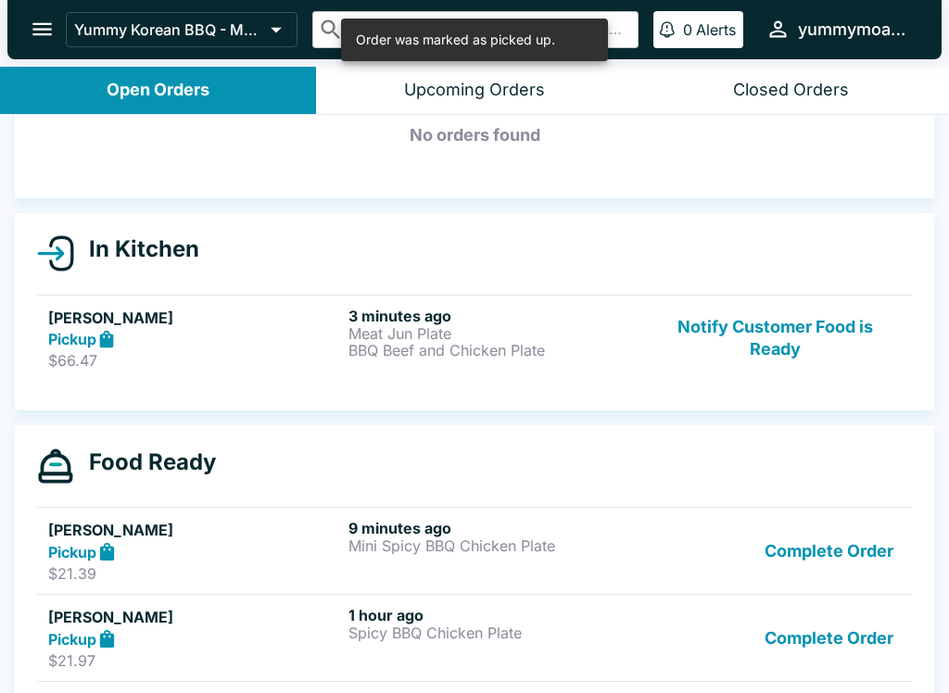
click at [789, 328] on button "Notify Customer Food is Ready" at bounding box center [775, 339] width 251 height 64
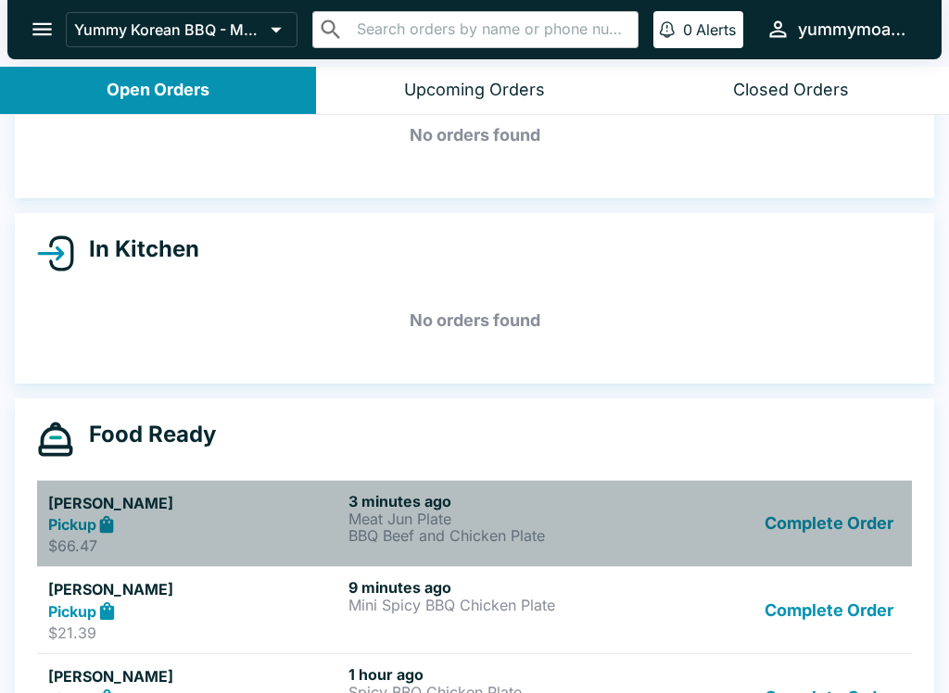
click at [512, 527] on p "BBQ Beef and Chicken Plate" at bounding box center [494, 535] width 293 height 17
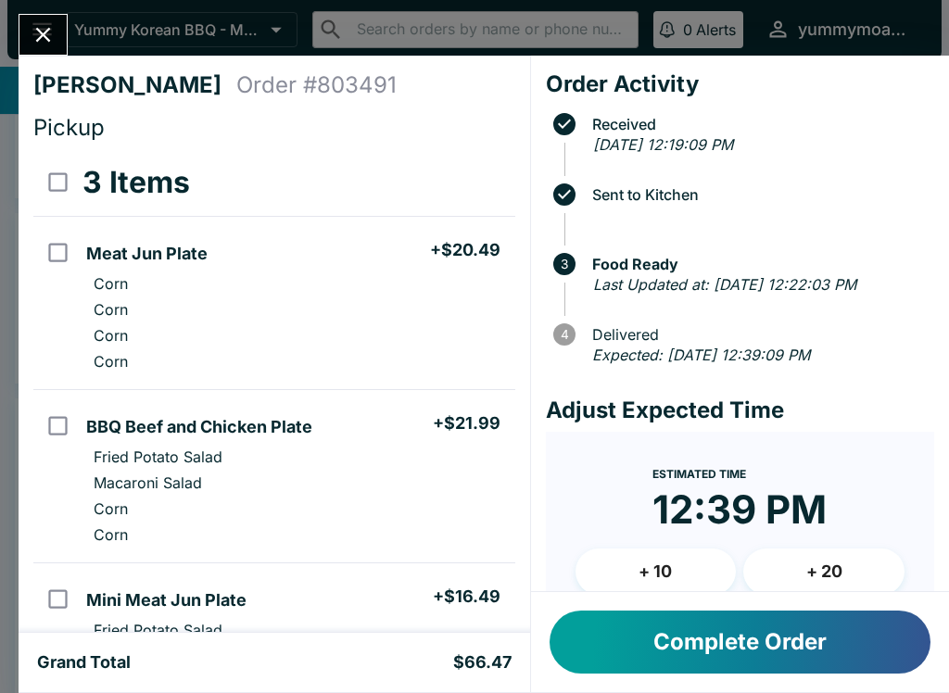
click at [44, 23] on icon "Close" at bounding box center [43, 34] width 25 height 25
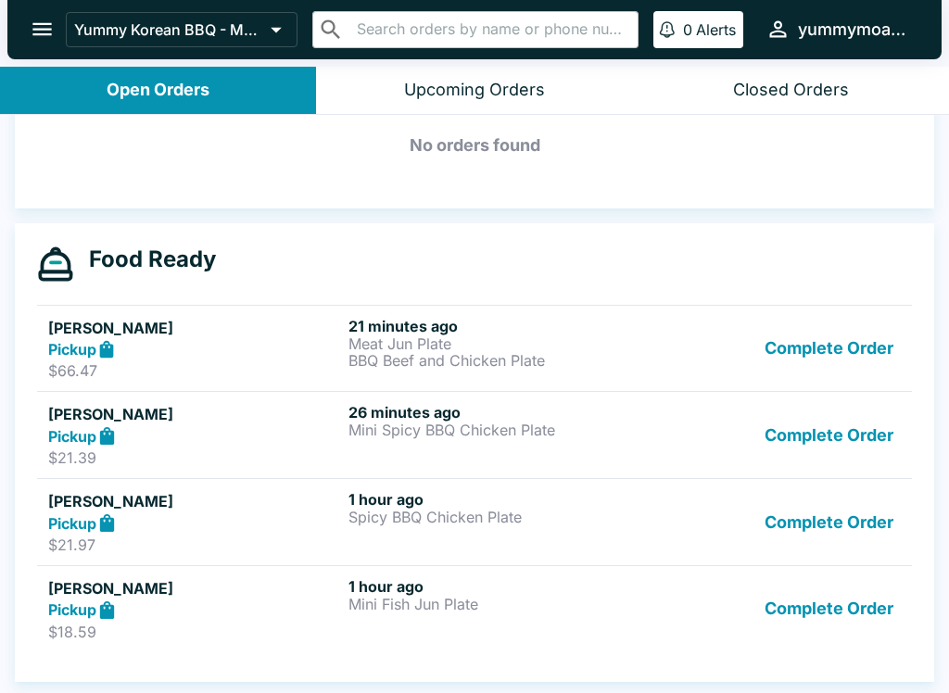
scroll to position [277, 0]
click at [841, 339] on button "Complete Order" at bounding box center [829, 349] width 144 height 64
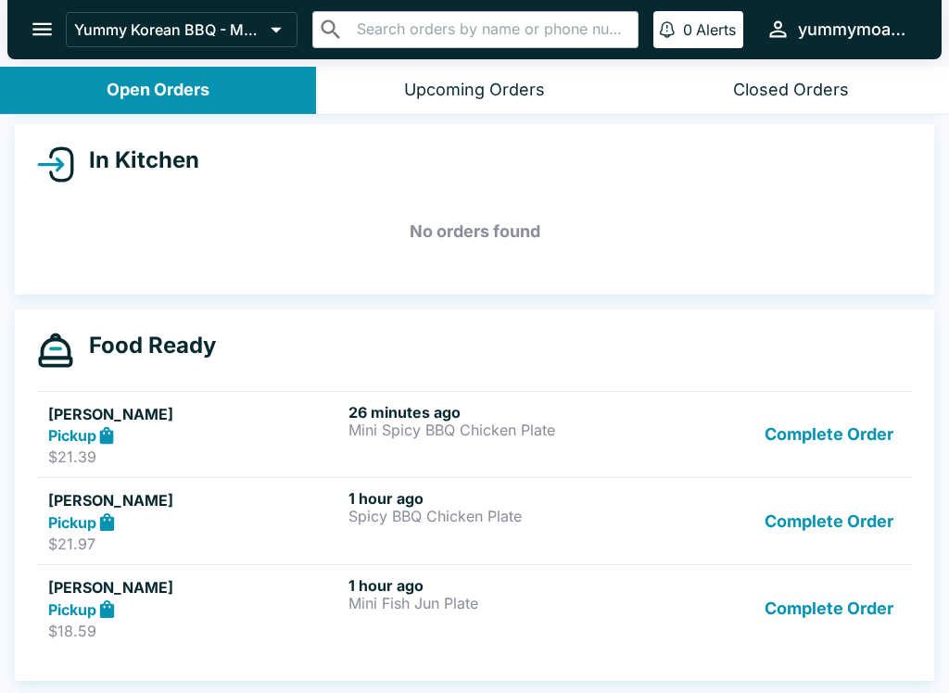
click at [840, 403] on button "Complete Order" at bounding box center [829, 435] width 144 height 64
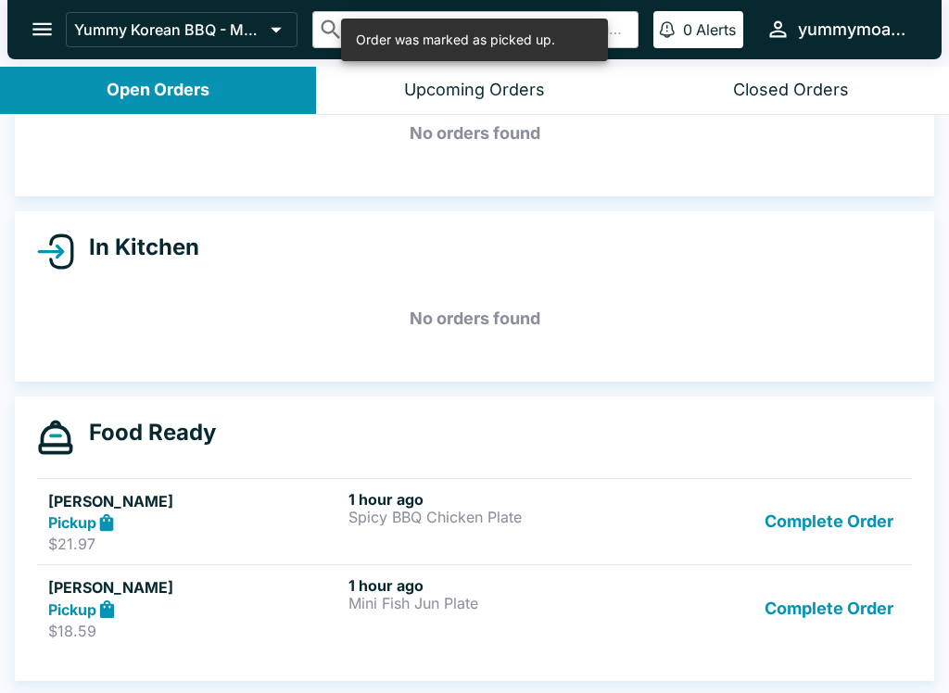
click at [842, 490] on button "Complete Order" at bounding box center [829, 522] width 144 height 64
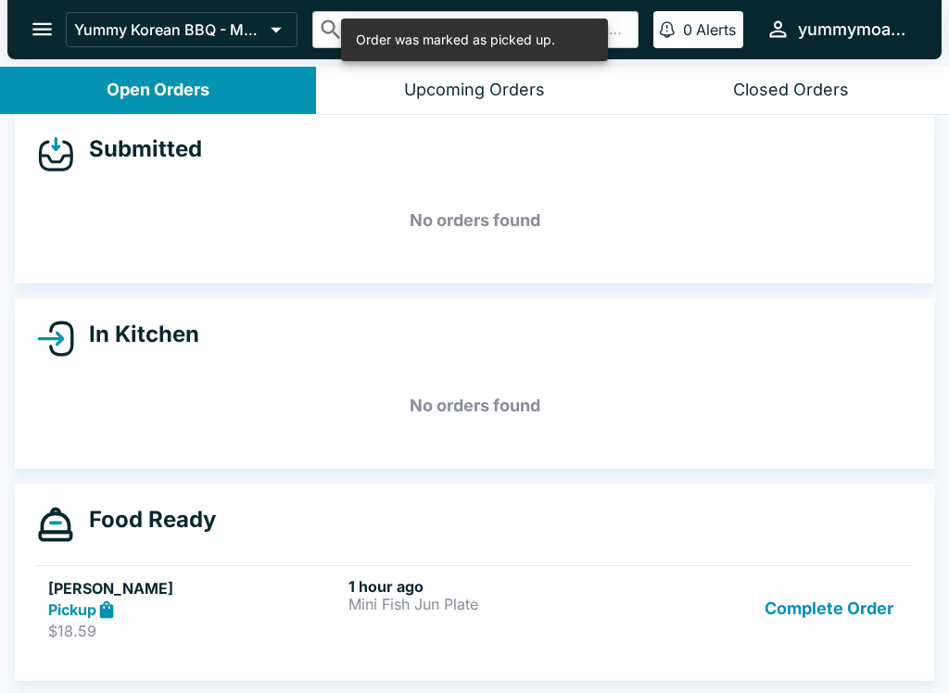
click at [842, 577] on button "Complete Order" at bounding box center [829, 609] width 144 height 64
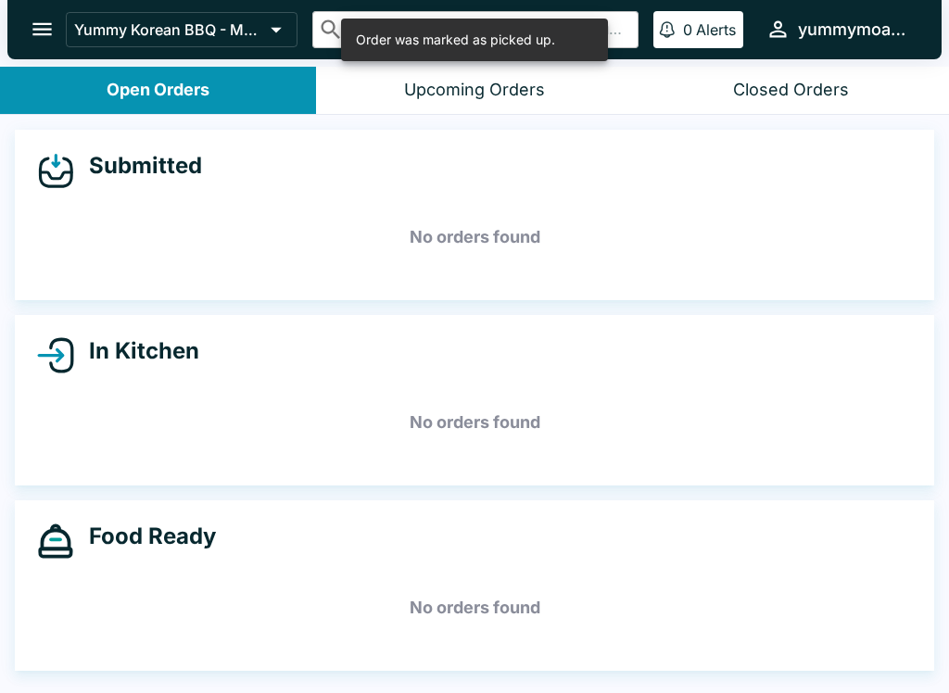
click at [842, 575] on h5 "No orders found" at bounding box center [474, 608] width 875 height 67
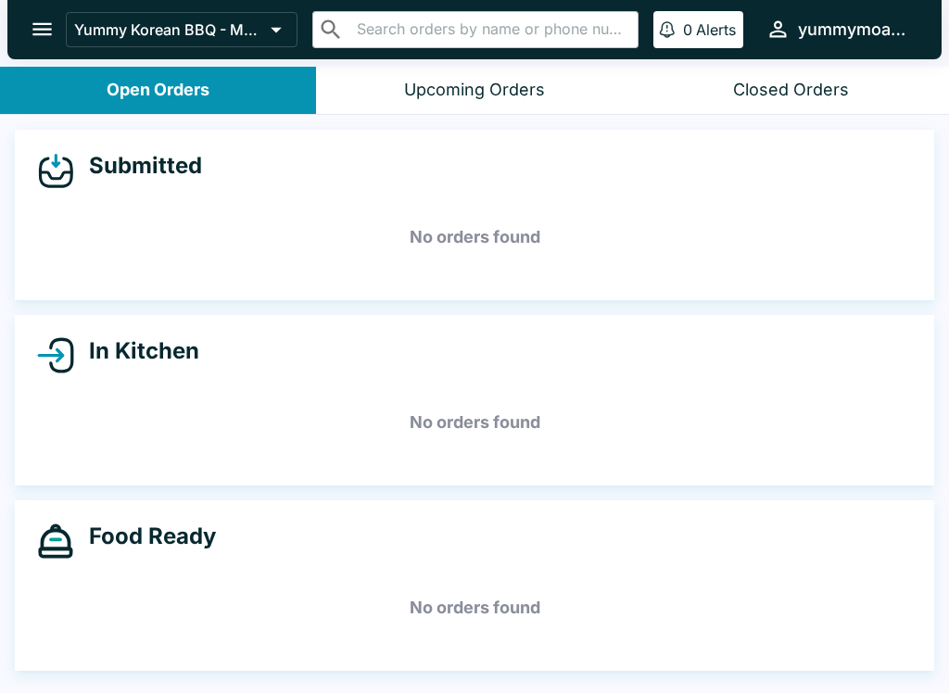
click at [476, 111] on button "Upcoming Orders" at bounding box center [474, 90] width 316 height 47
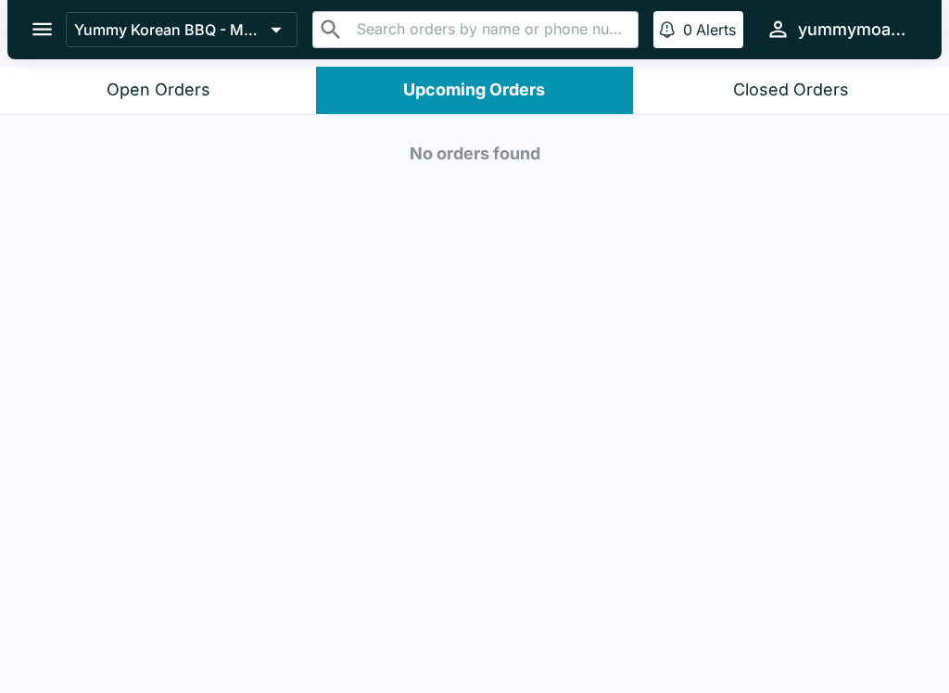
scroll to position [3, 0]
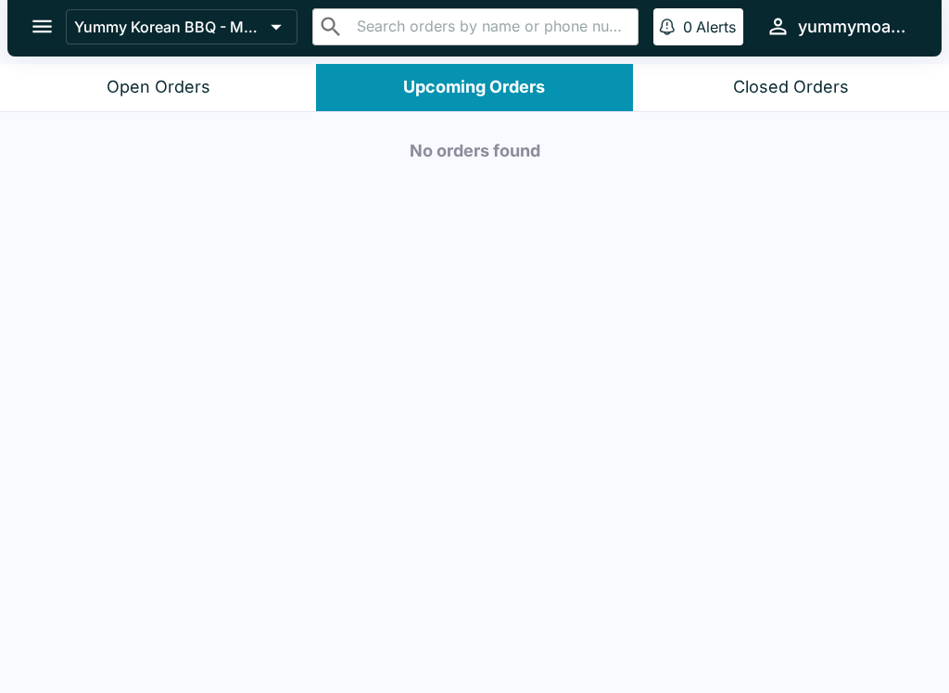
click at [241, 101] on button "Open Orders" at bounding box center [158, 87] width 316 height 47
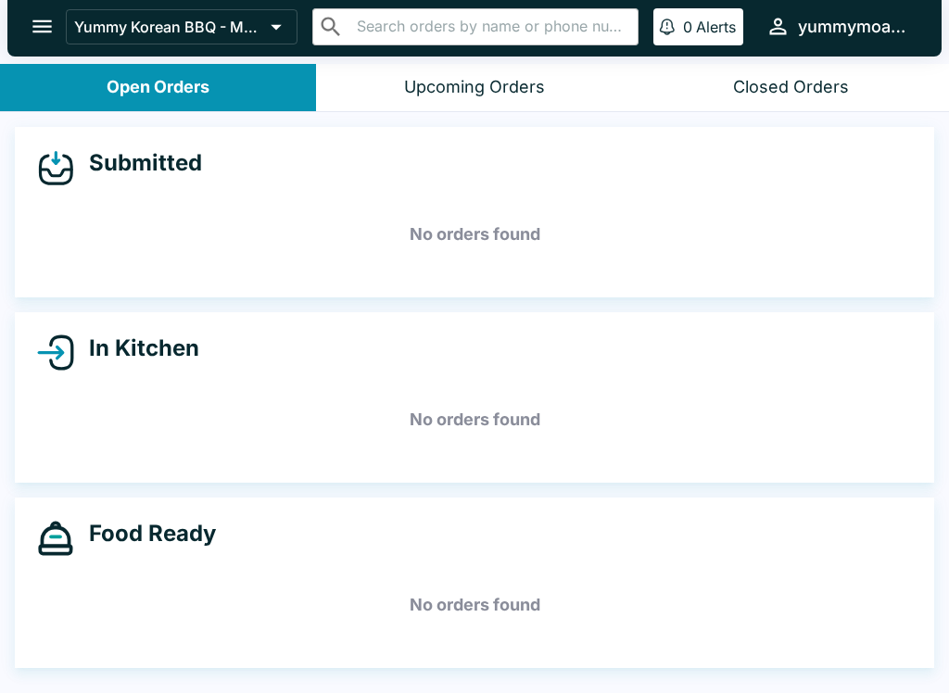
click at [466, 79] on div "Upcoming Orders" at bounding box center [474, 87] width 141 height 21
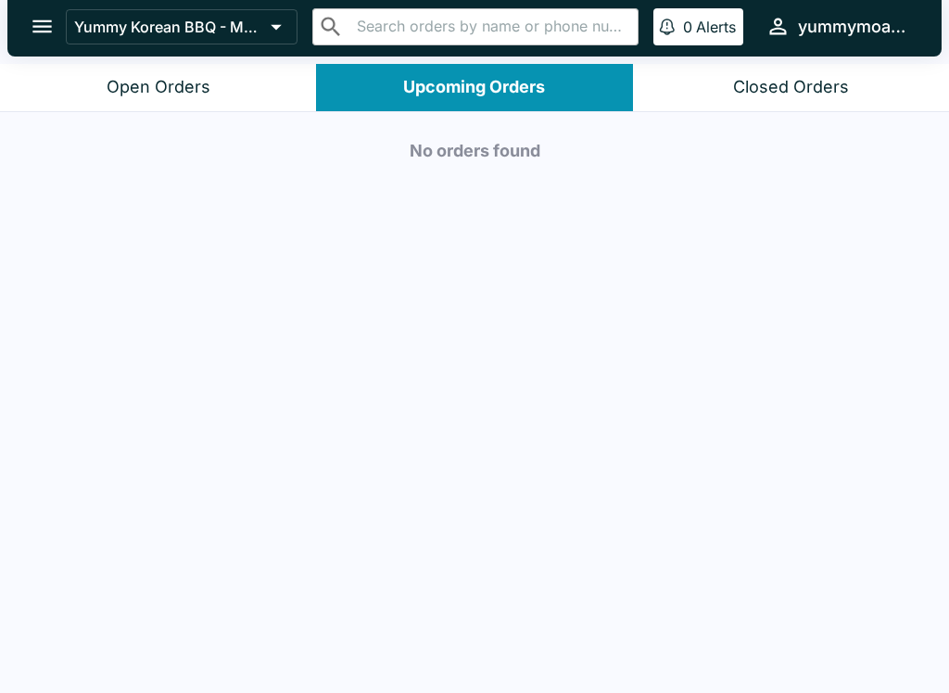
click at [207, 89] on div "Open Orders" at bounding box center [159, 87] width 104 height 21
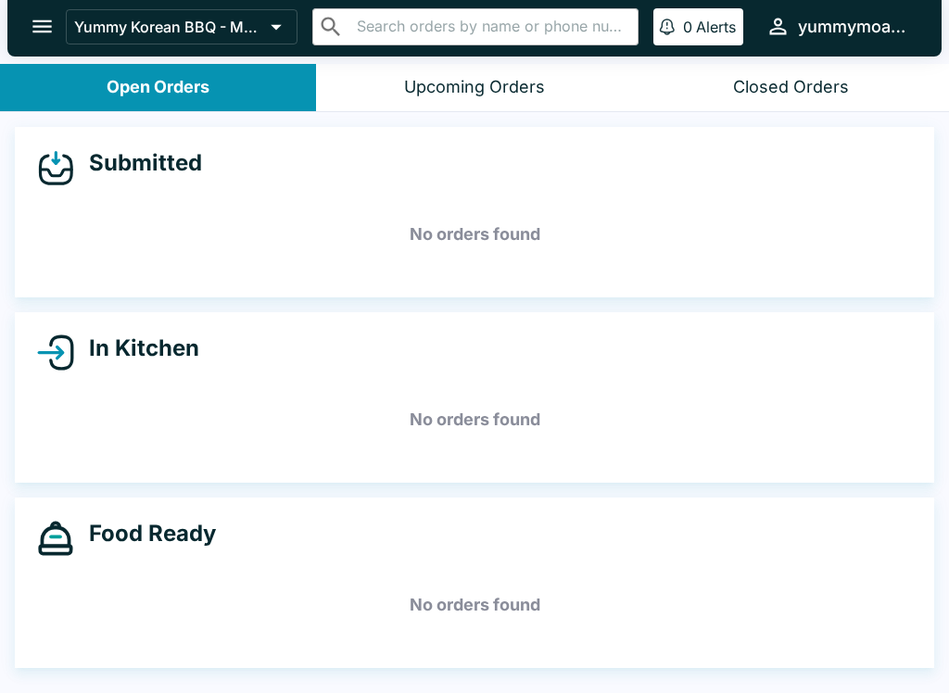
click at [798, 92] on div "Closed Orders" at bounding box center [791, 87] width 116 height 21
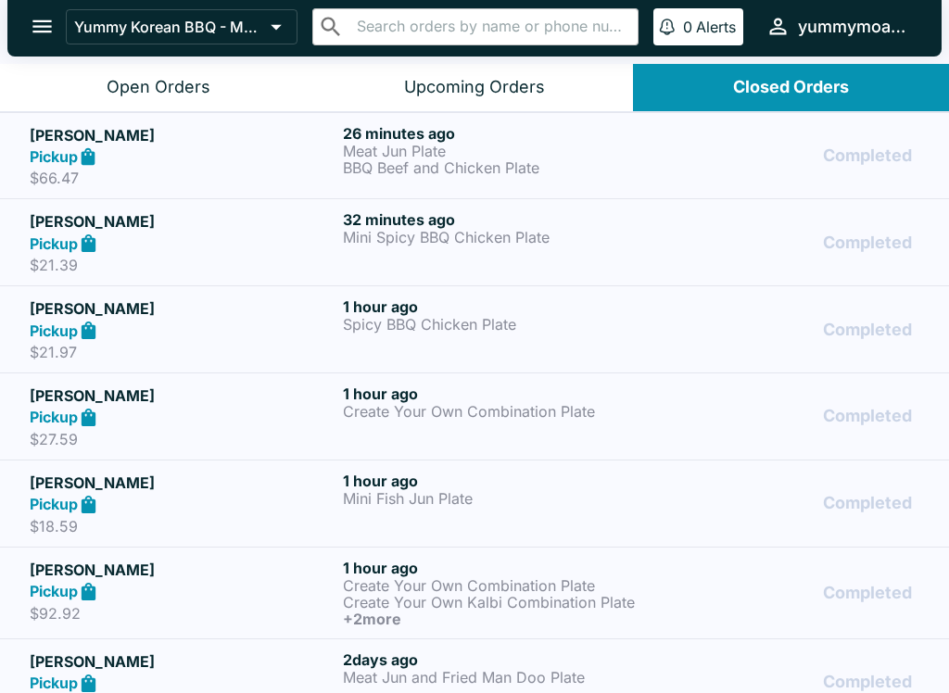
click at [275, 149] on div "Pickup" at bounding box center [183, 156] width 306 height 21
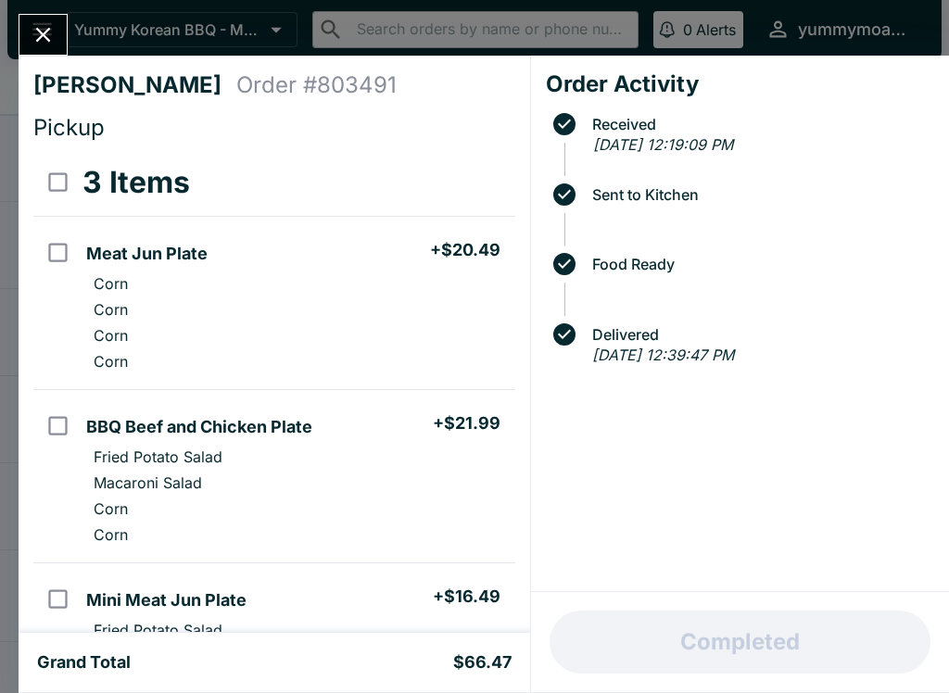
click at [46, 55] on button "Close" at bounding box center [42, 35] width 47 height 40
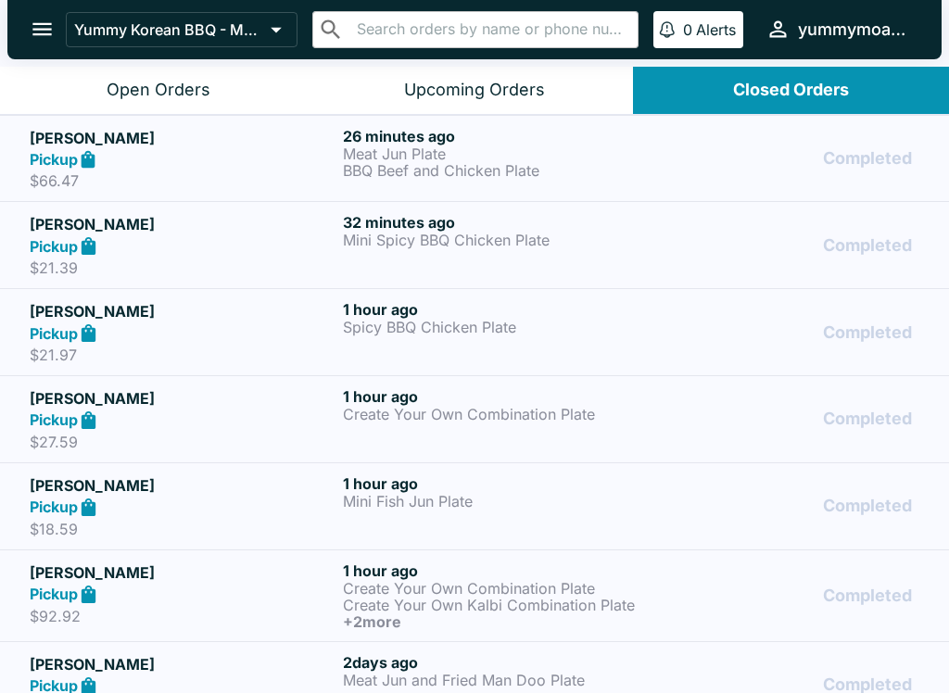
click at [505, 416] on p "Create Your Own Combination Plate" at bounding box center [496, 414] width 306 height 17
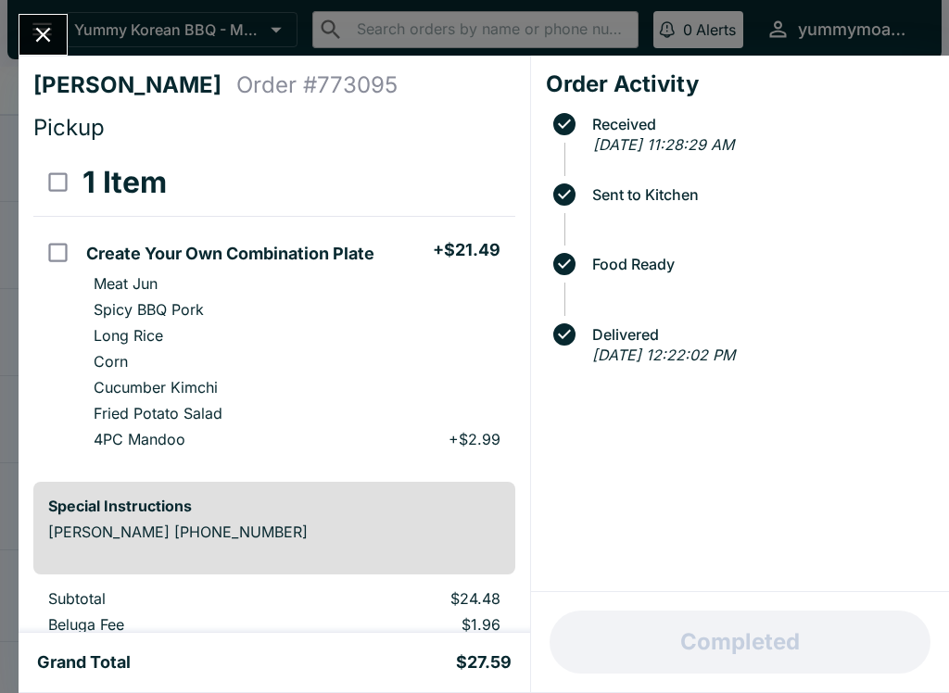
click at [54, 29] on icon "Close" at bounding box center [43, 34] width 25 height 25
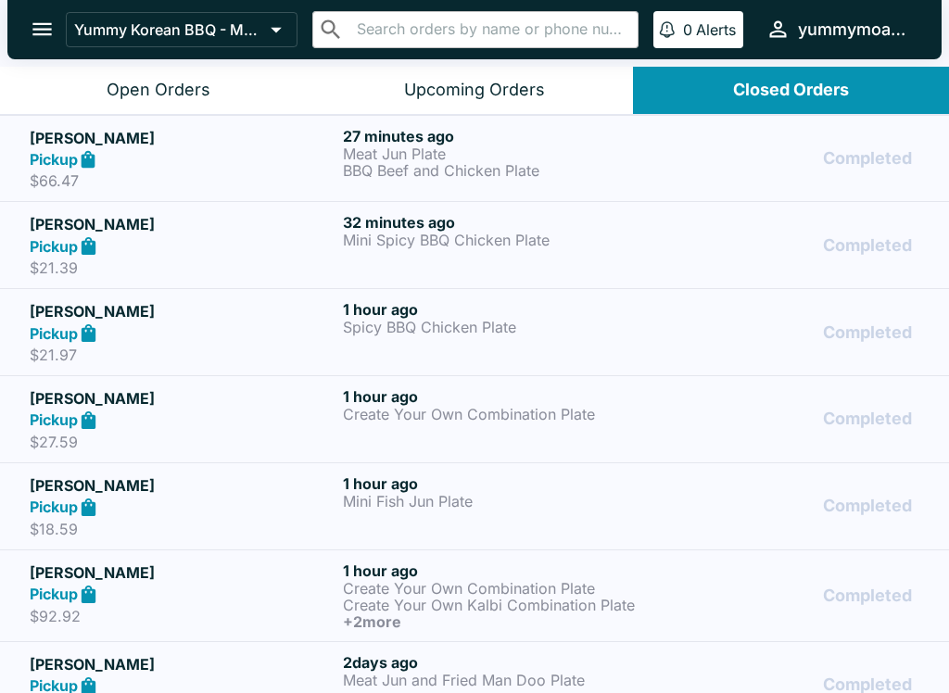
click at [333, 419] on div "Pickup" at bounding box center [183, 420] width 306 height 21
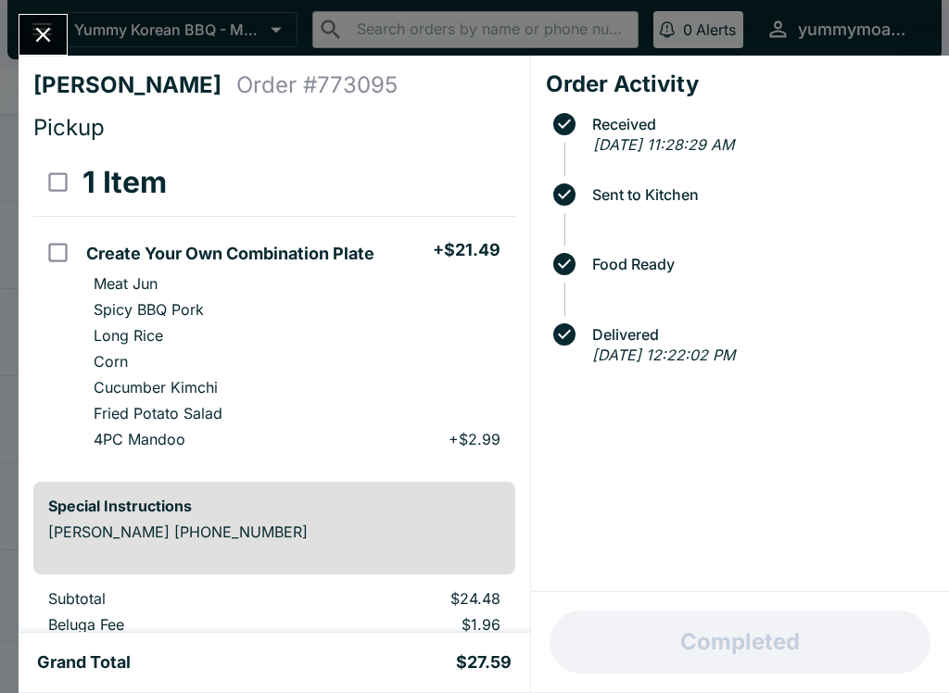
click at [785, 101] on div "Order Activity Received [DATE] 11:28:29 AM Sent to Kitchen Food Ready Delivered…" at bounding box center [740, 324] width 418 height 537
click at [47, 17] on button "Close" at bounding box center [42, 35] width 47 height 40
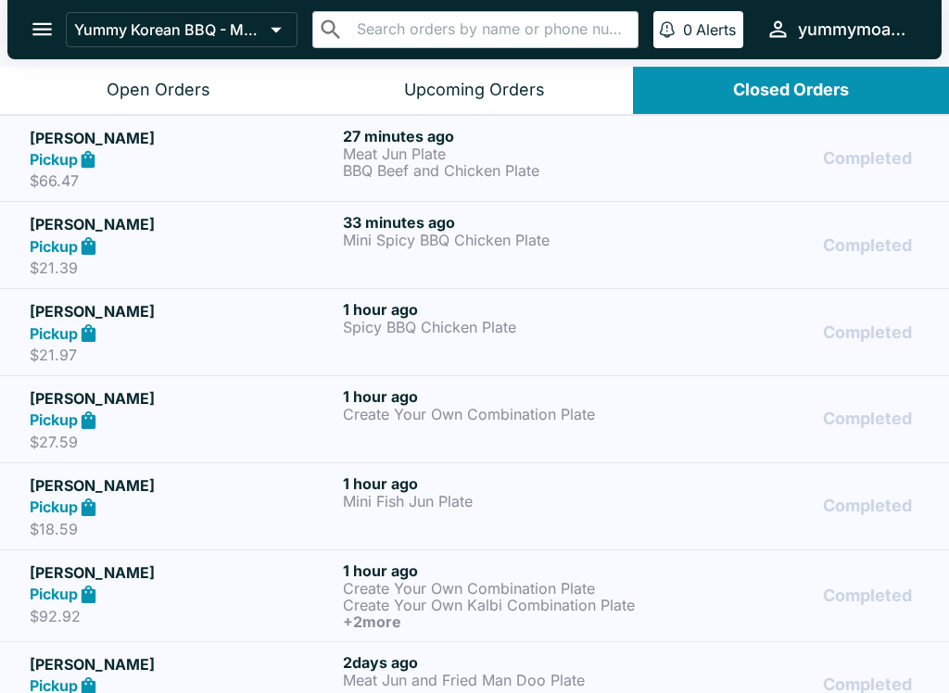
click at [108, 91] on div "Open Orders" at bounding box center [159, 90] width 104 height 21
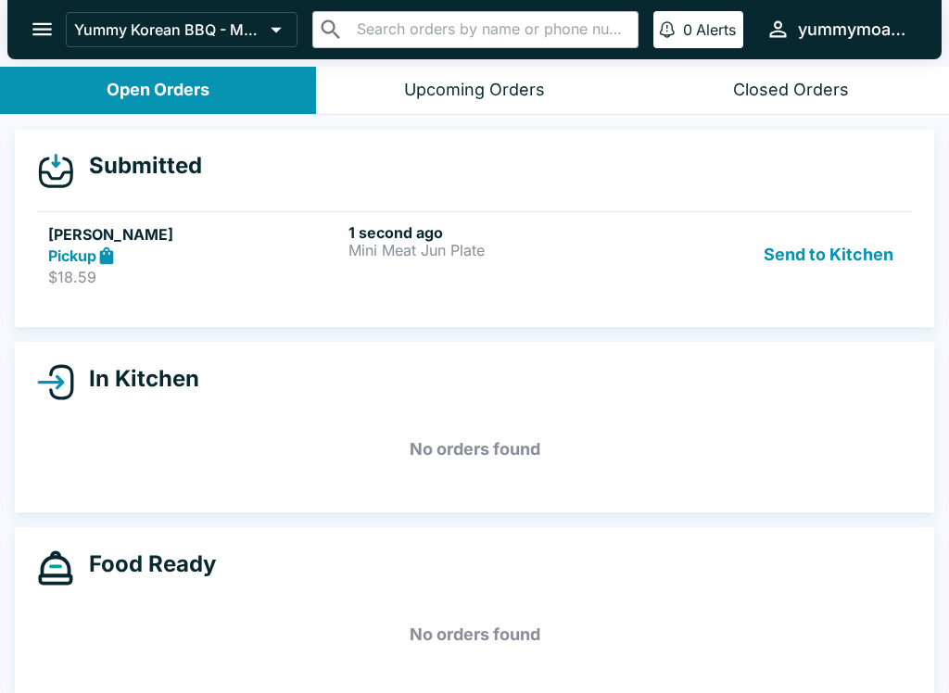
click at [809, 274] on button "Send to Kitchen" at bounding box center [828, 255] width 145 height 64
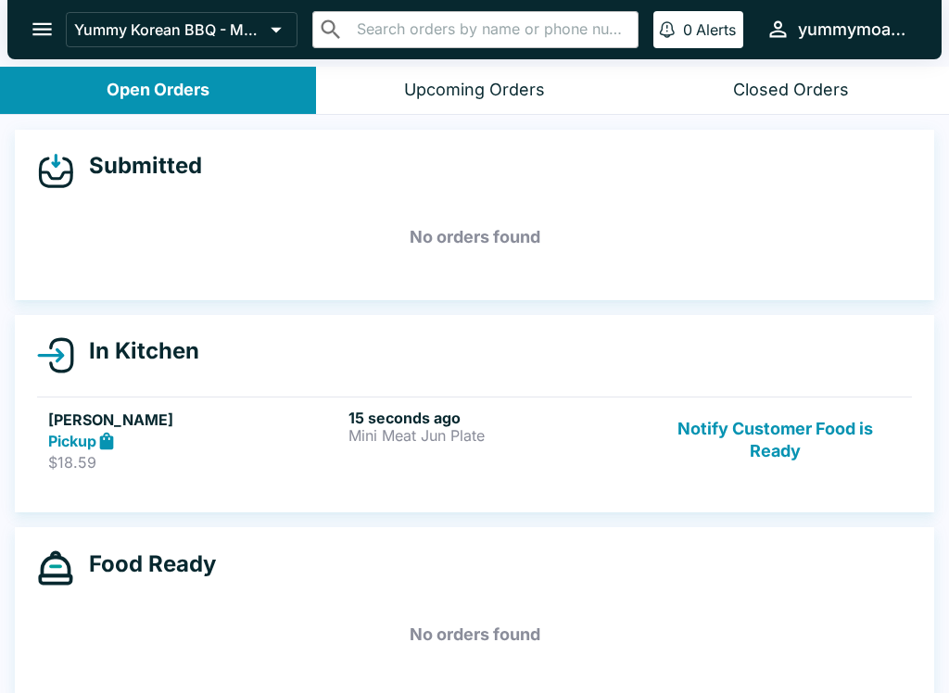
click at [456, 427] on p "Mini Meat Jun Plate" at bounding box center [494, 435] width 293 height 17
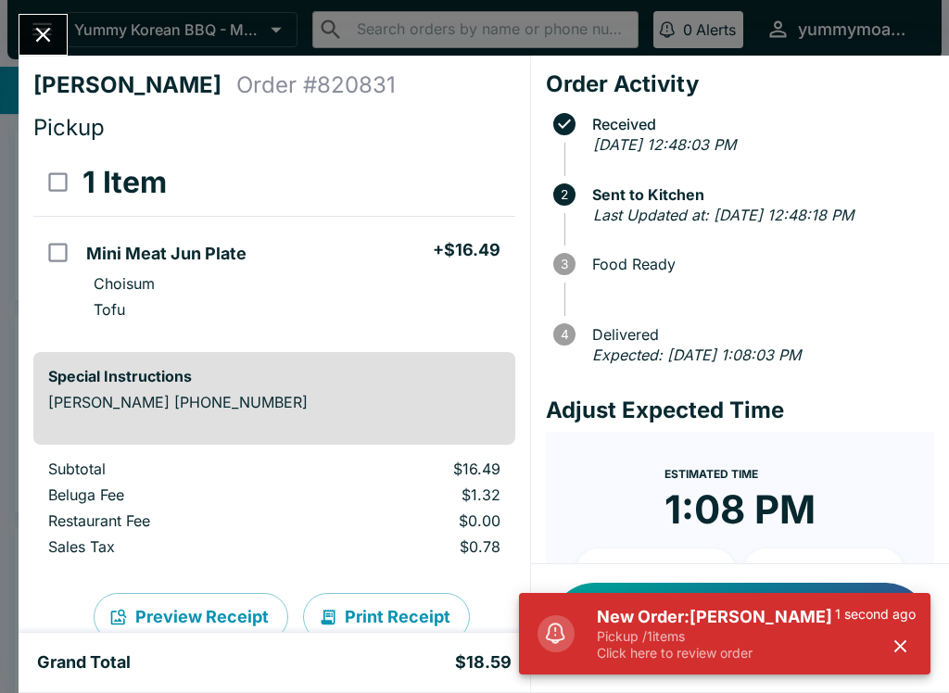
click at [45, 32] on icon "Close" at bounding box center [43, 35] width 15 height 15
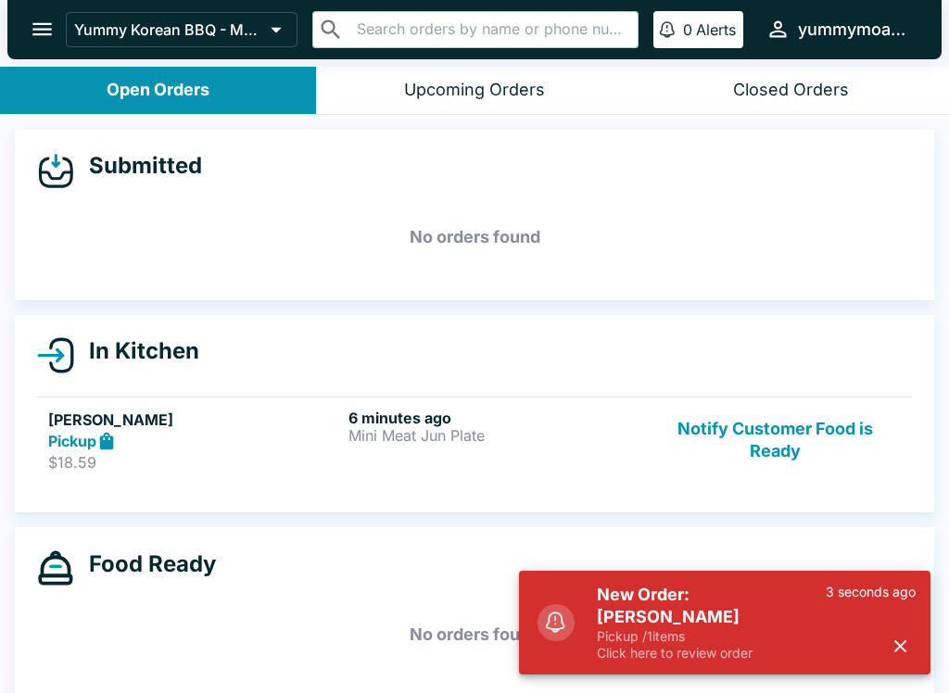
click at [808, 437] on button "Notify Customer Food is Ready" at bounding box center [775, 441] width 251 height 64
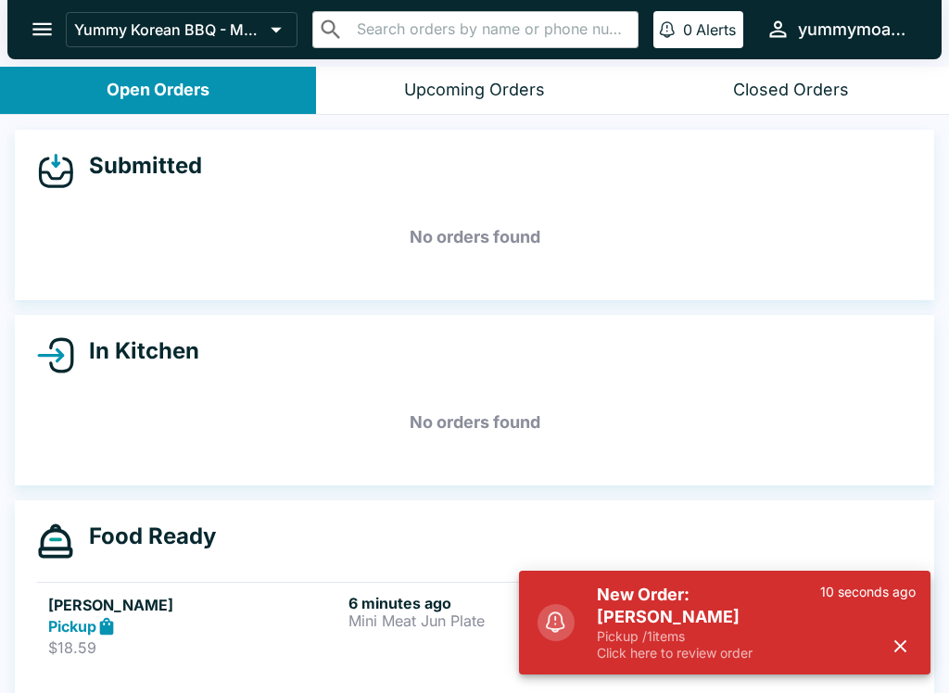
click at [693, 652] on p "Click here to review order" at bounding box center [708, 653] width 223 height 17
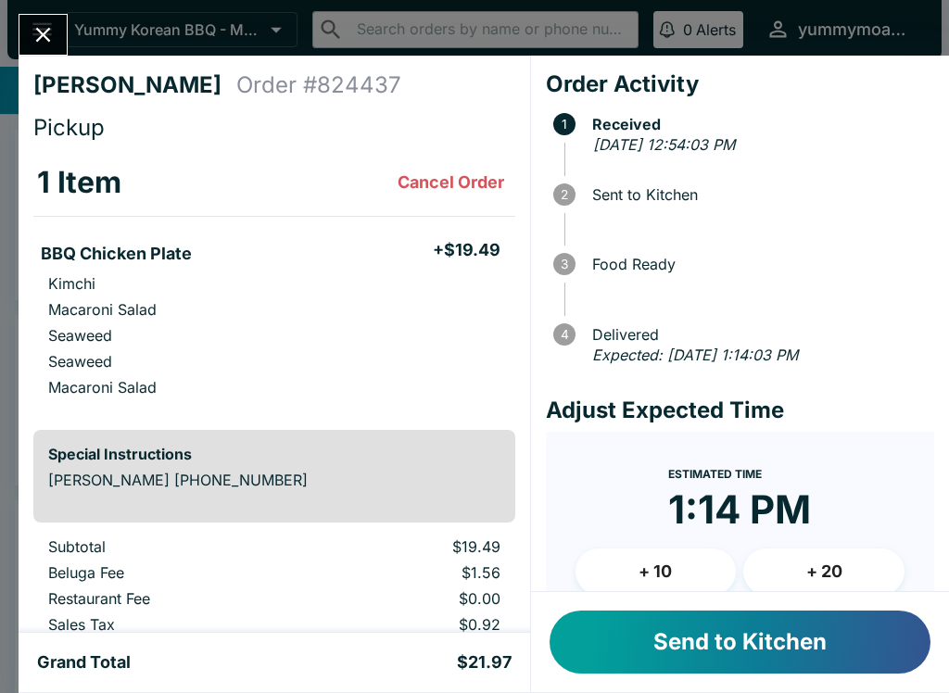
click at [48, 17] on button "Close" at bounding box center [42, 35] width 47 height 40
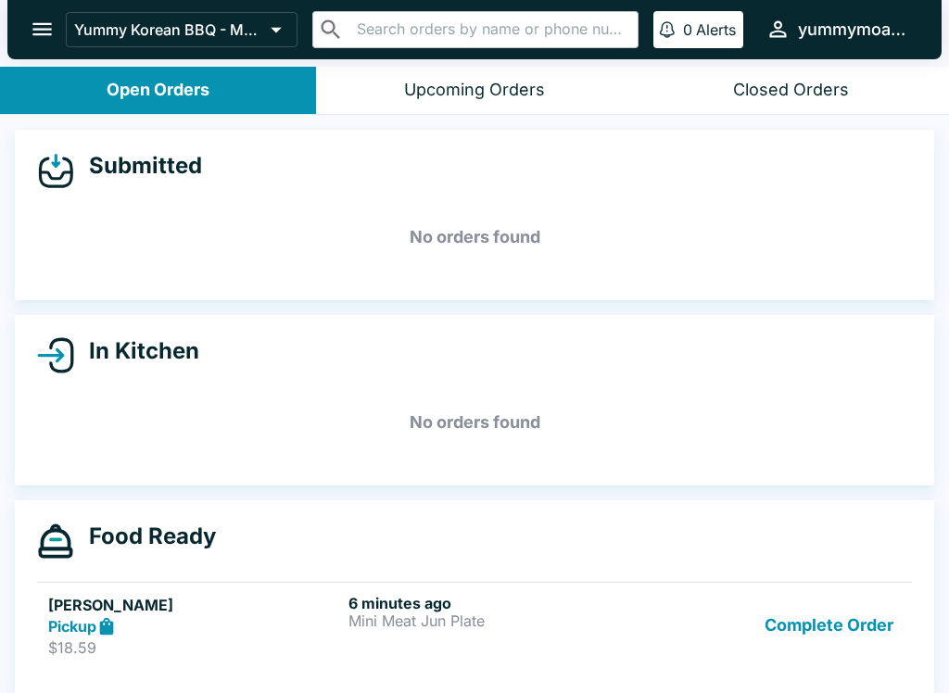
click at [553, 651] on div "6 minutes ago Mini Meat Jun Plate" at bounding box center [494, 626] width 293 height 64
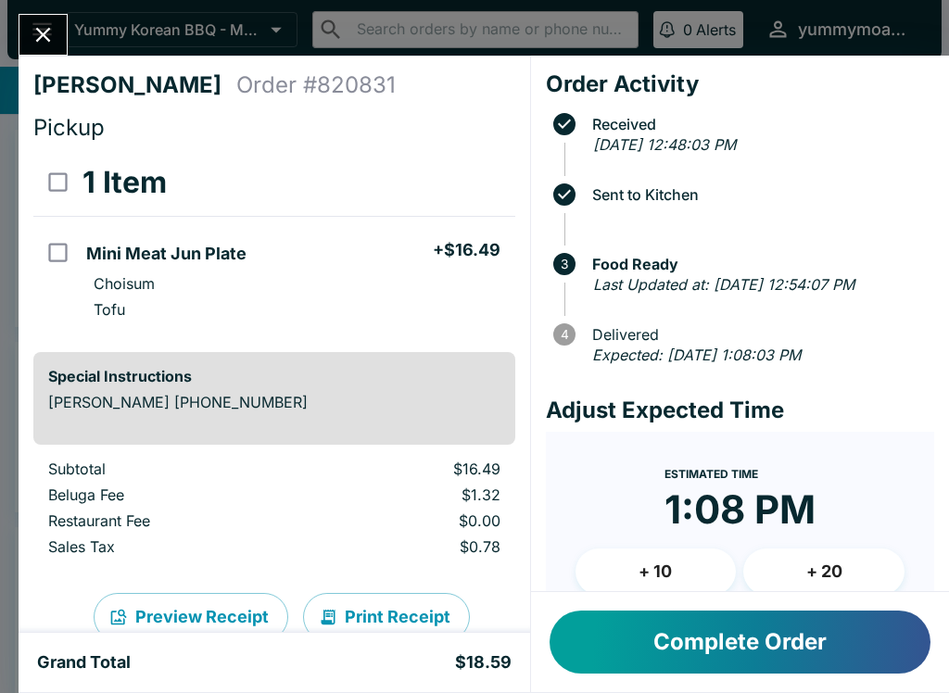
scroll to position [-6, 0]
click at [59, 21] on button "Close" at bounding box center [42, 35] width 47 height 40
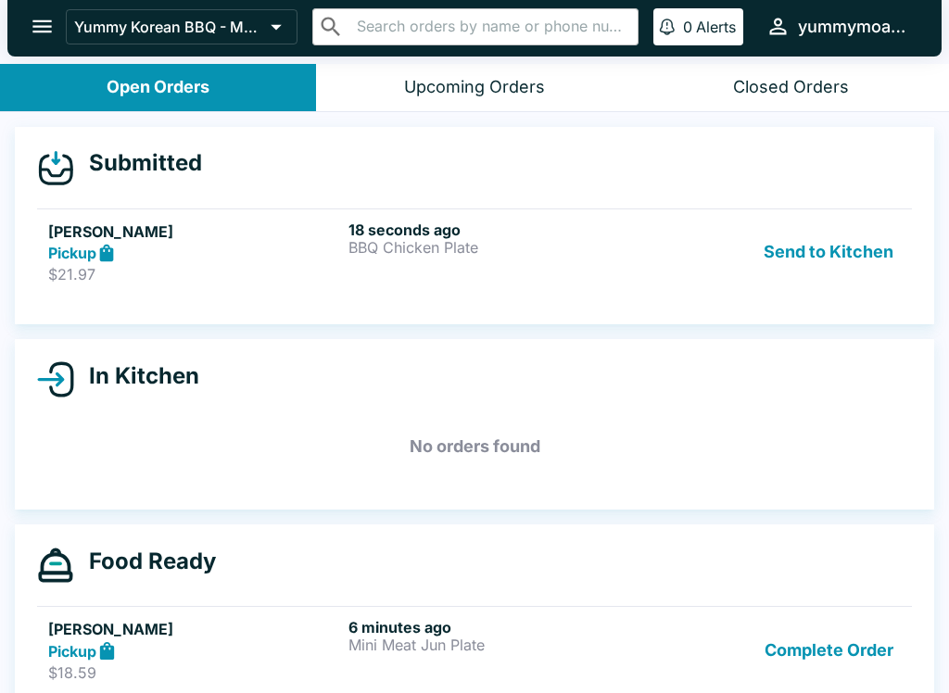
click at [476, 90] on div "Upcoming Orders" at bounding box center [474, 87] width 141 height 21
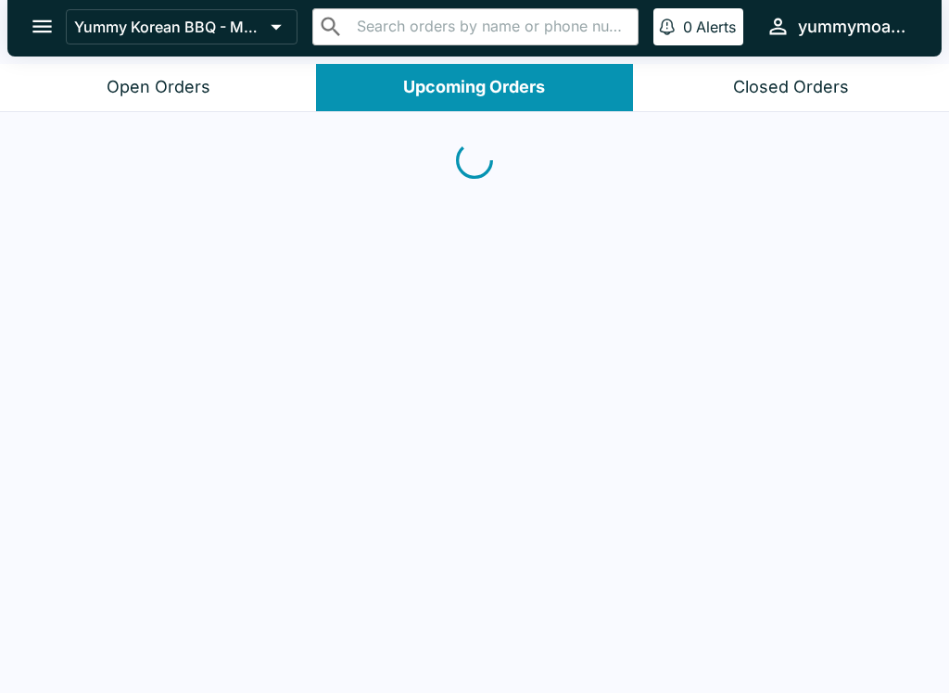
click at [152, 79] on div "Open Orders" at bounding box center [159, 87] width 104 height 21
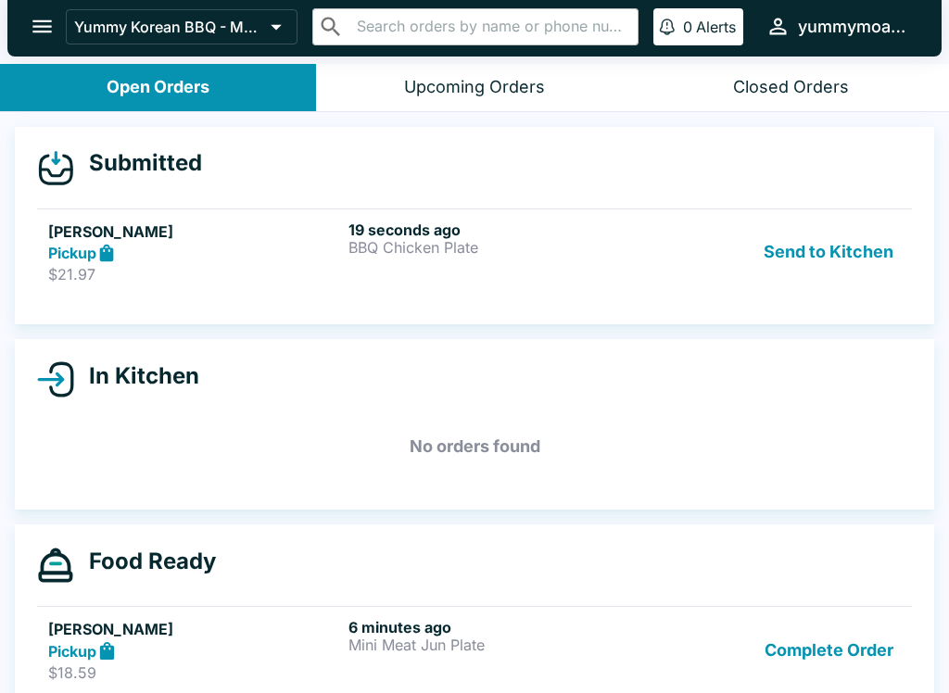
click at [835, 259] on button "Send to Kitchen" at bounding box center [828, 253] width 145 height 64
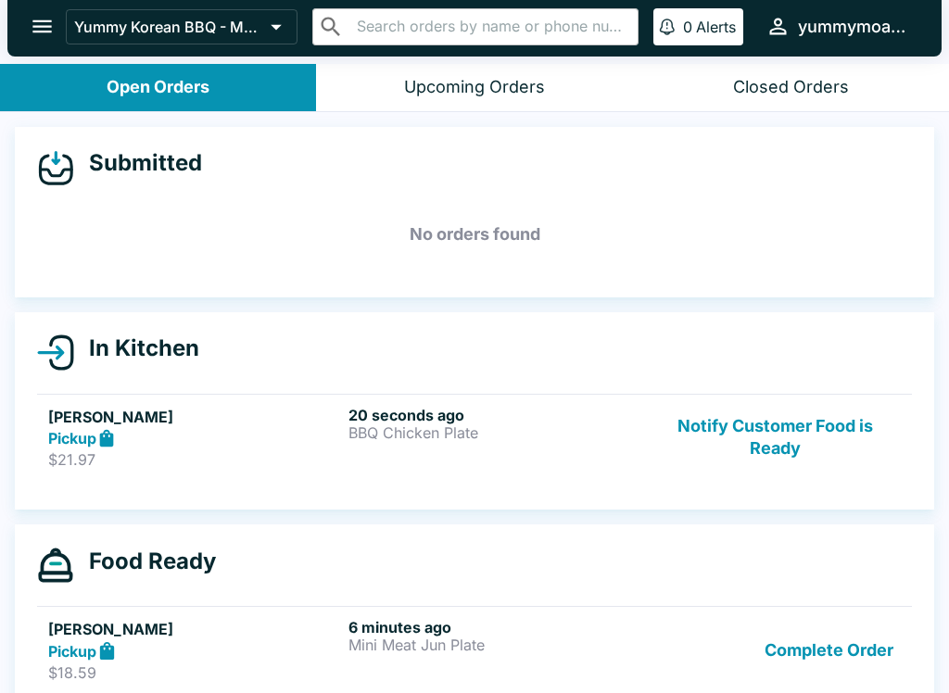
click at [370, 444] on div "20 seconds ago BBQ Chicken Plate" at bounding box center [494, 438] width 293 height 64
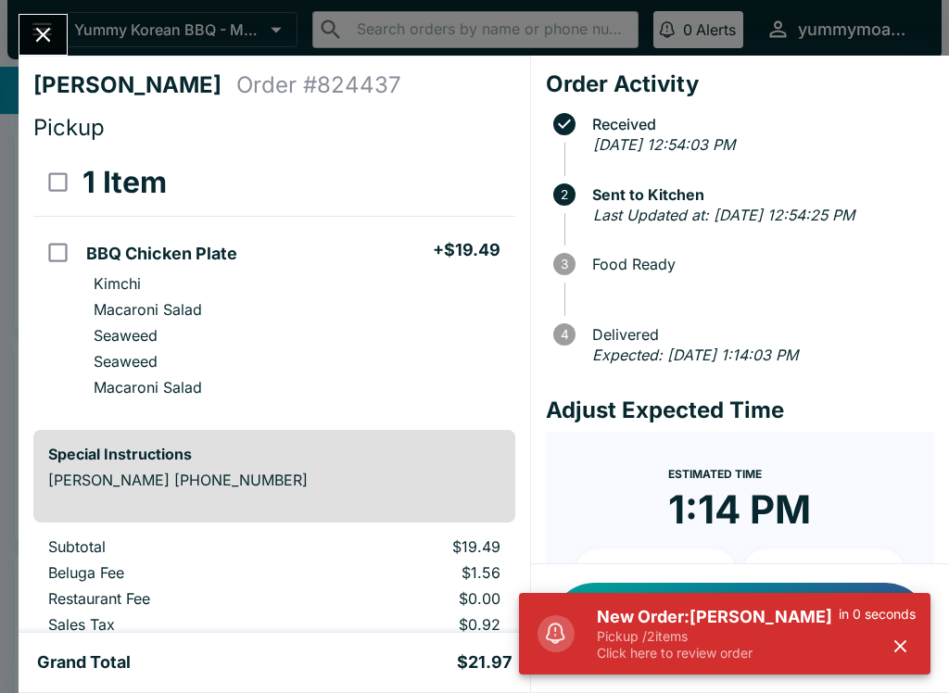
click at [614, 639] on p "Pickup / 2 items" at bounding box center [718, 636] width 242 height 17
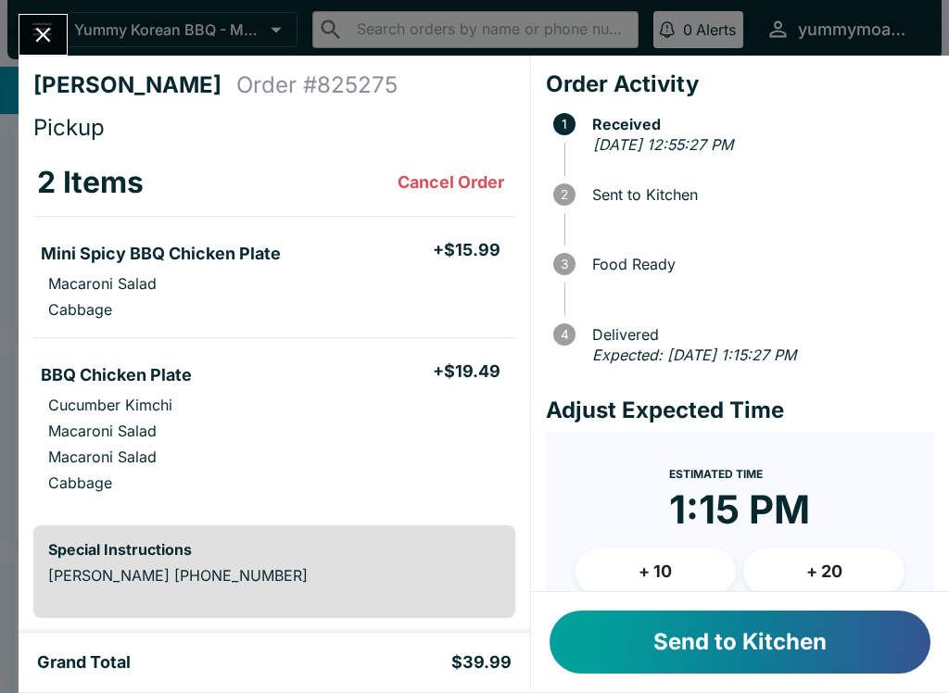
click at [680, 650] on button "Send to Kitchen" at bounding box center [740, 642] width 381 height 63
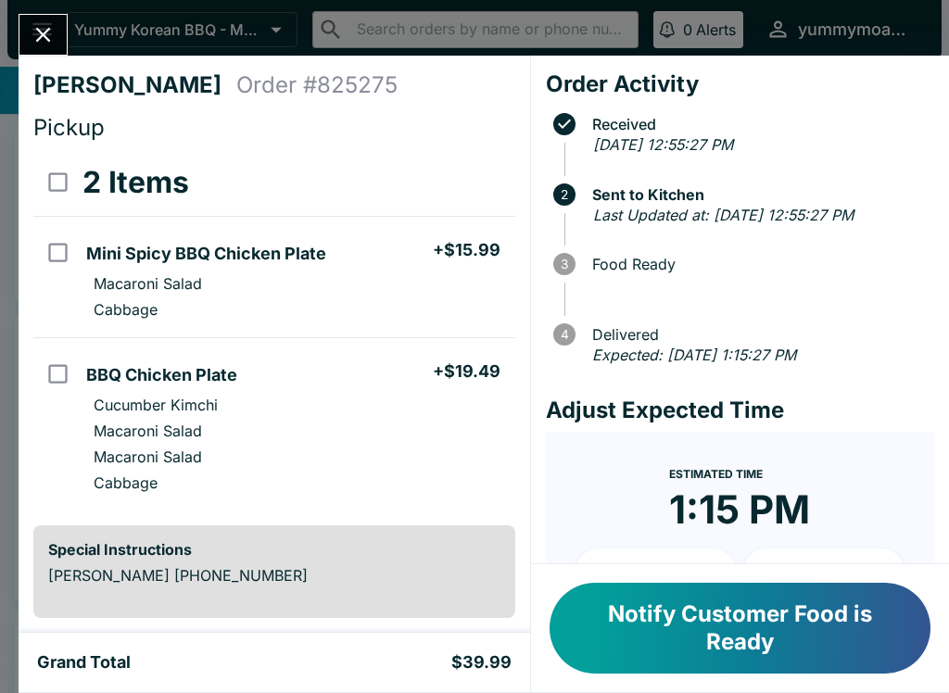
click at [43, 36] on icon "Close" at bounding box center [43, 35] width 15 height 15
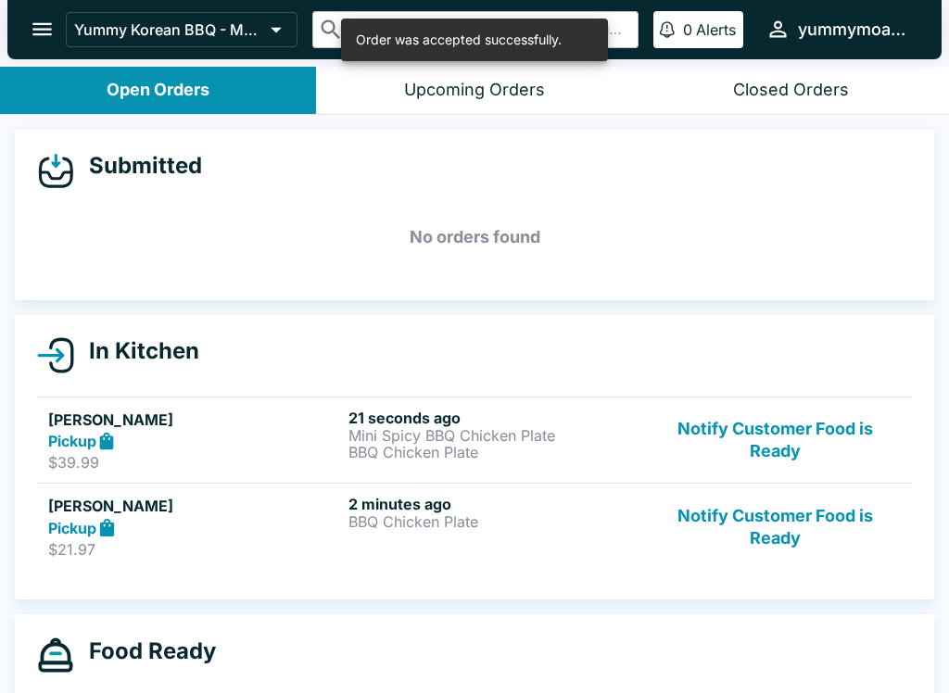
click at [383, 444] on p "BBQ Chicken Plate" at bounding box center [494, 452] width 293 height 17
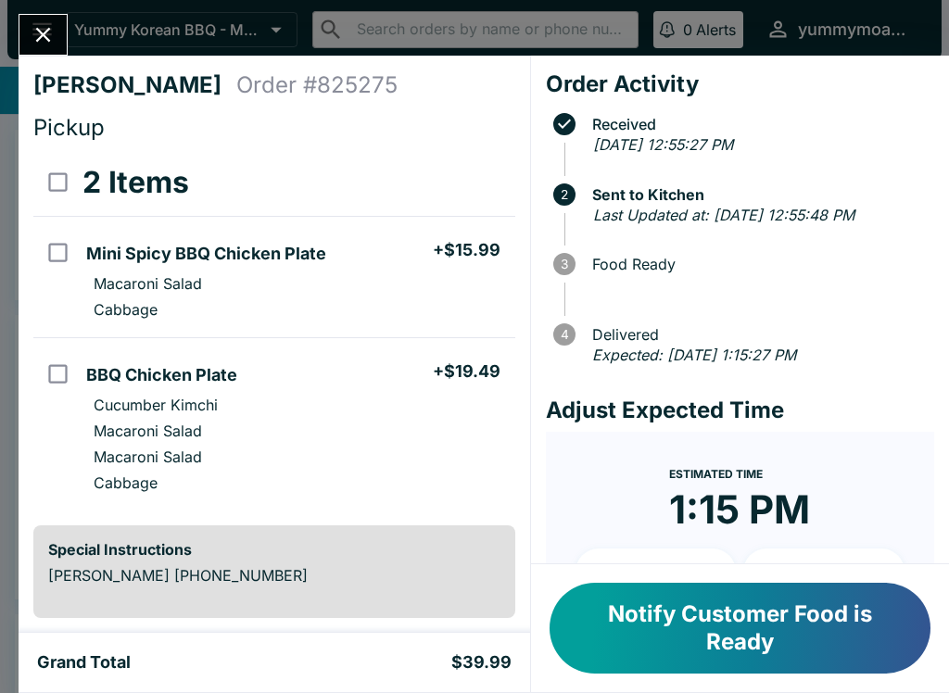
click at [59, 43] on button "Close" at bounding box center [42, 35] width 47 height 40
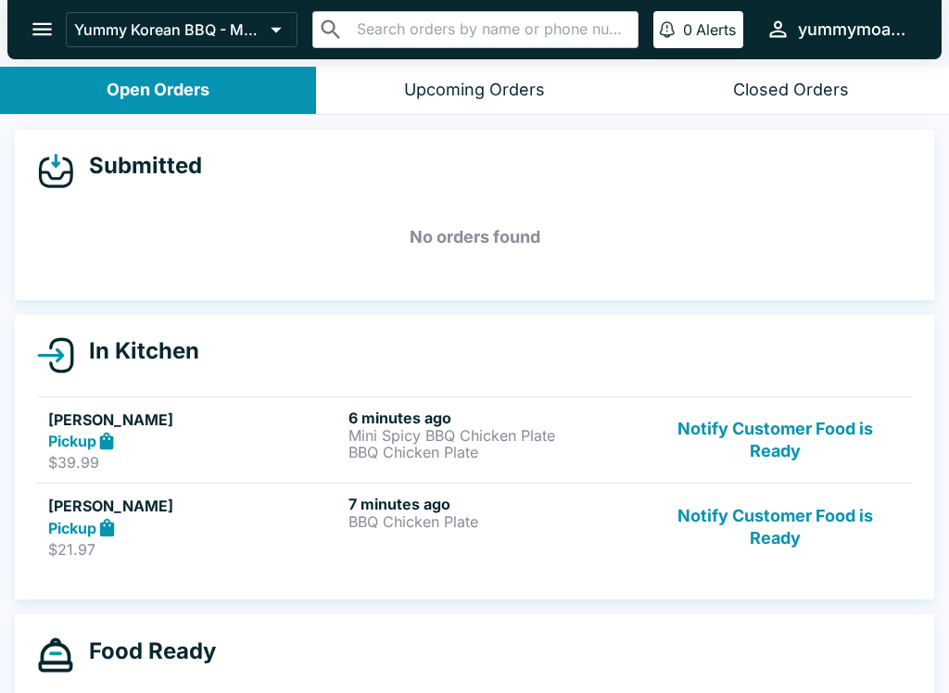
click at [824, 536] on button "Notify Customer Food is Ready" at bounding box center [775, 527] width 251 height 64
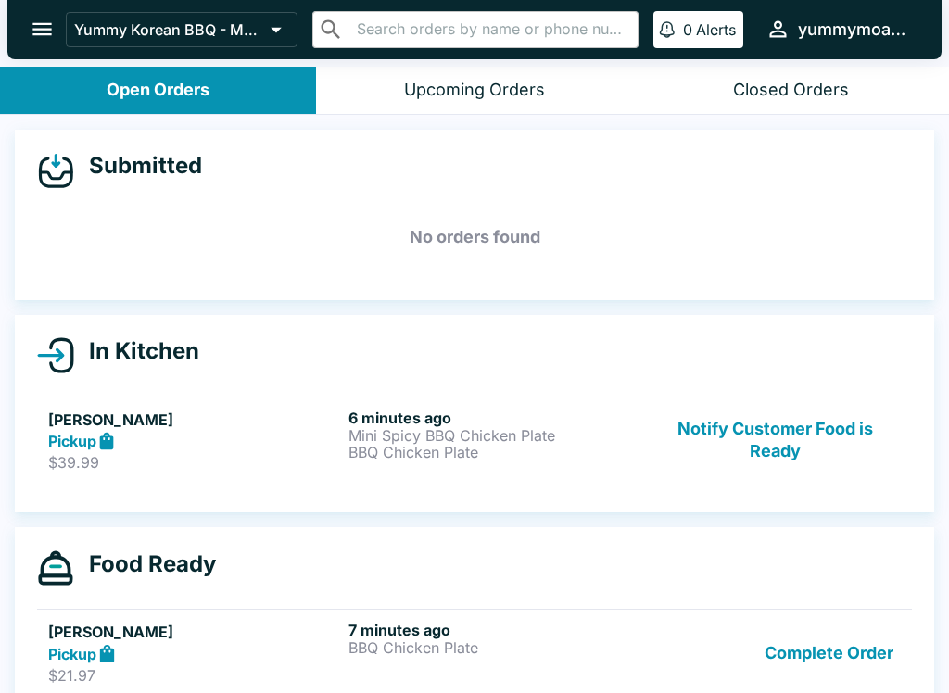
click at [790, 454] on button "Notify Customer Food is Ready" at bounding box center [775, 441] width 251 height 64
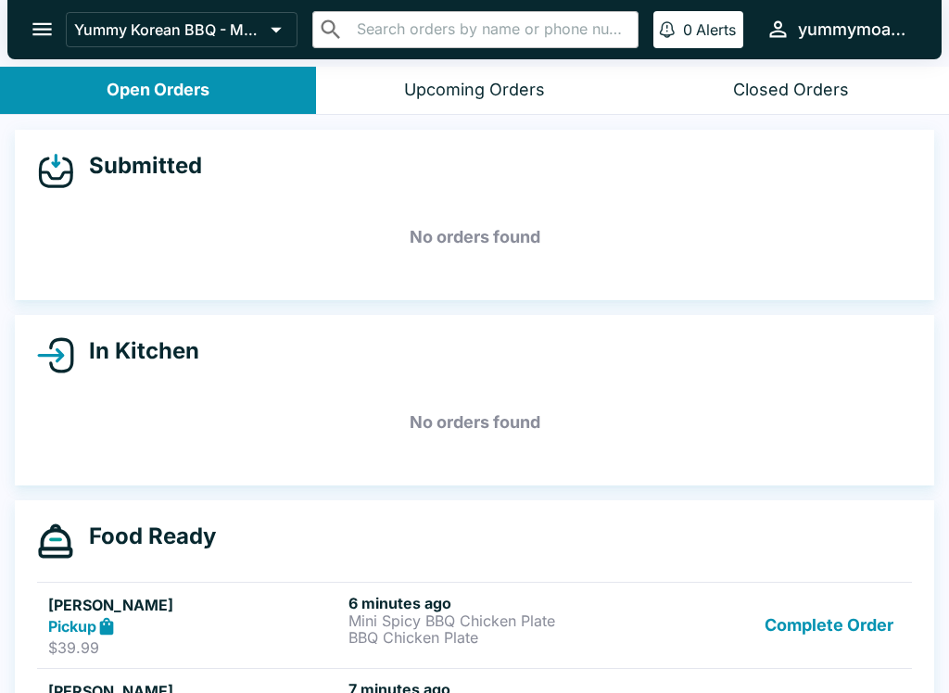
click at [826, 621] on button "Complete Order" at bounding box center [829, 626] width 144 height 64
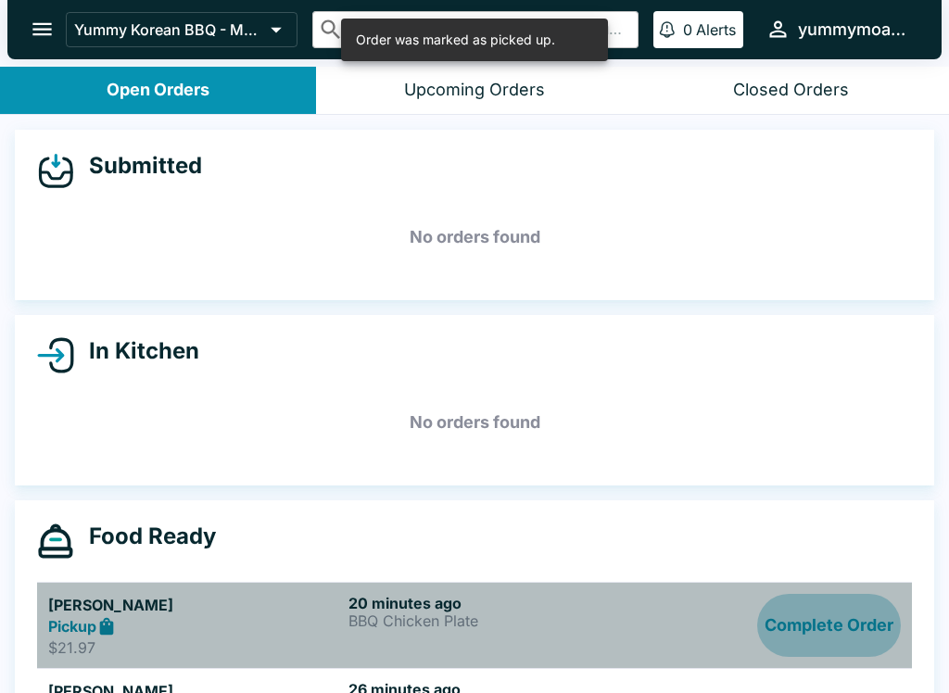
click at [826, 621] on button "Complete Order" at bounding box center [829, 626] width 144 height 64
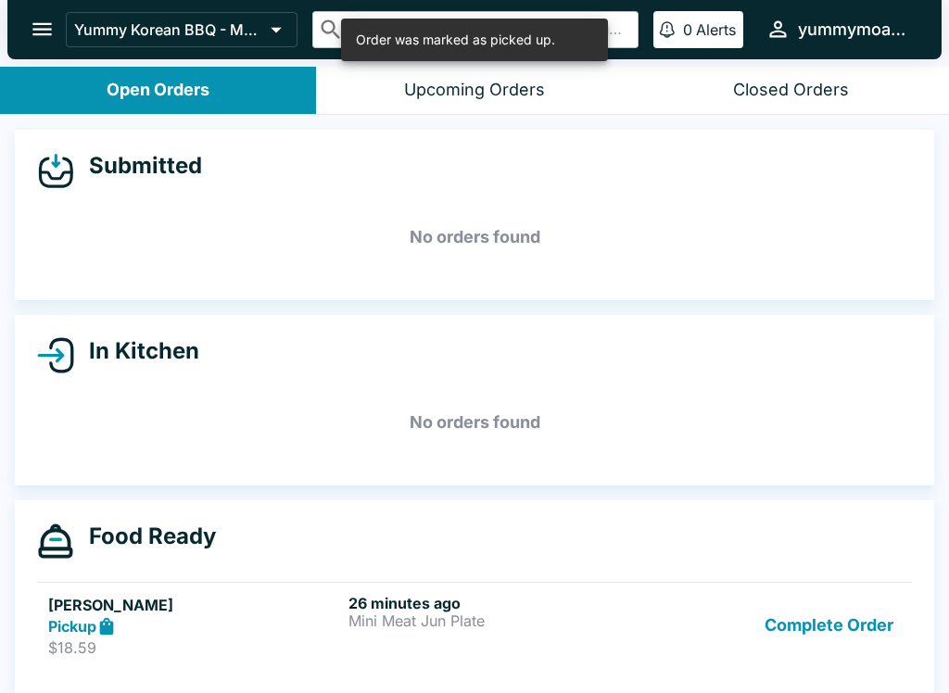
click at [823, 642] on button "Complete Order" at bounding box center [829, 626] width 144 height 64
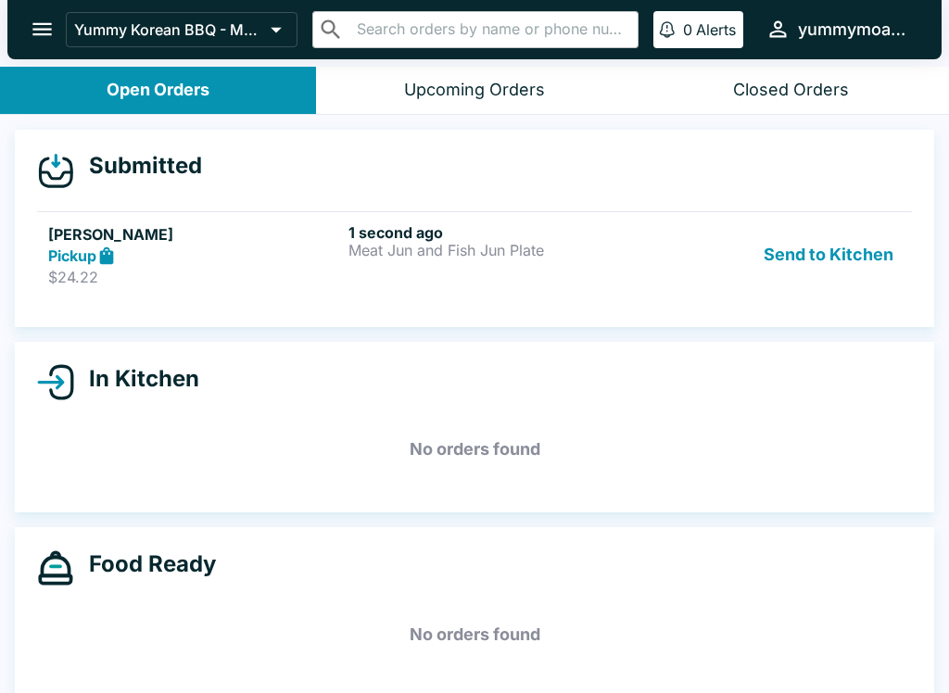
click at [834, 285] on button "Send to Kitchen" at bounding box center [828, 255] width 145 height 64
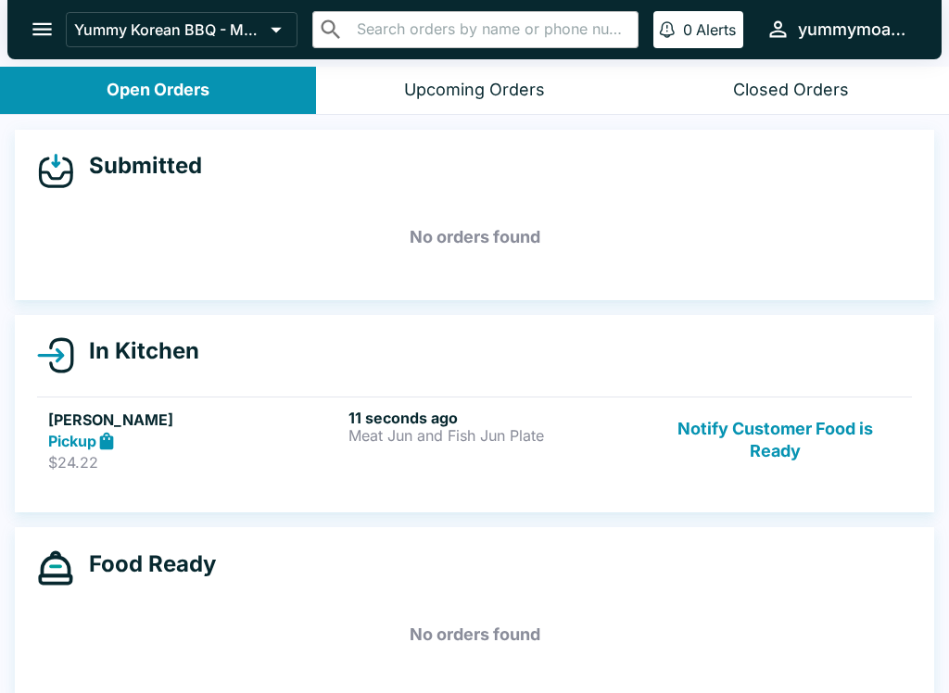
click at [508, 443] on p "Meat Jun and Fish Jun Plate" at bounding box center [494, 435] width 293 height 17
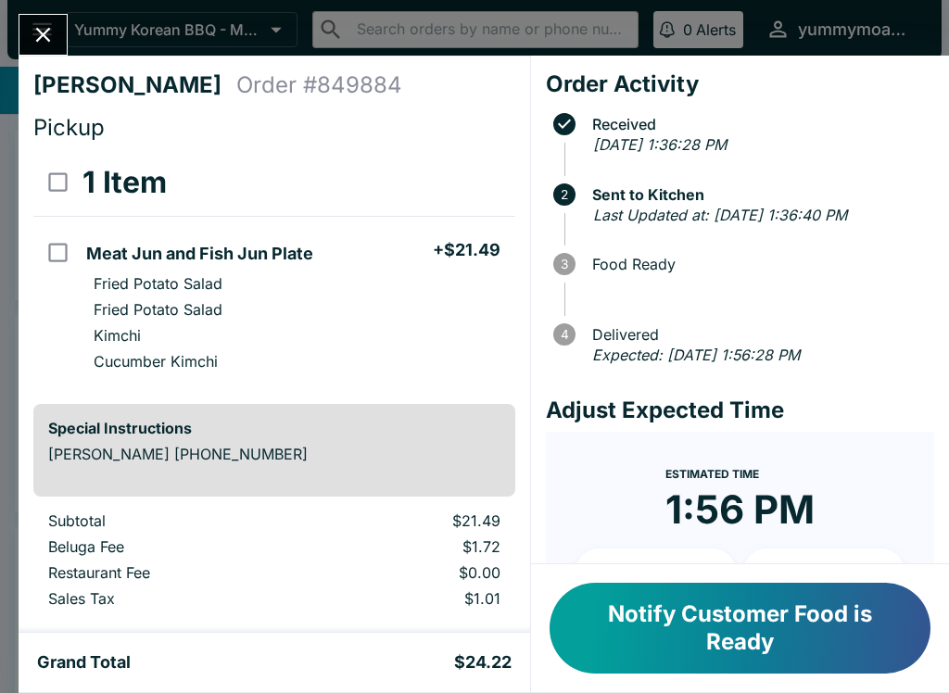
click at [62, 32] on button "Close" at bounding box center [42, 35] width 47 height 40
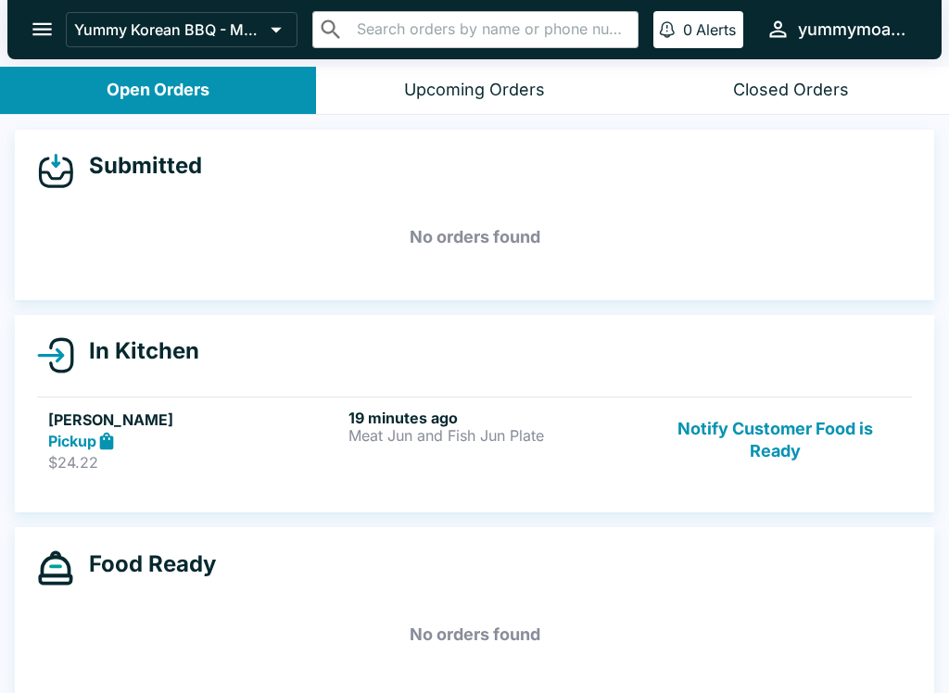
click at [792, 460] on button "Notify Customer Food is Ready" at bounding box center [775, 441] width 251 height 64
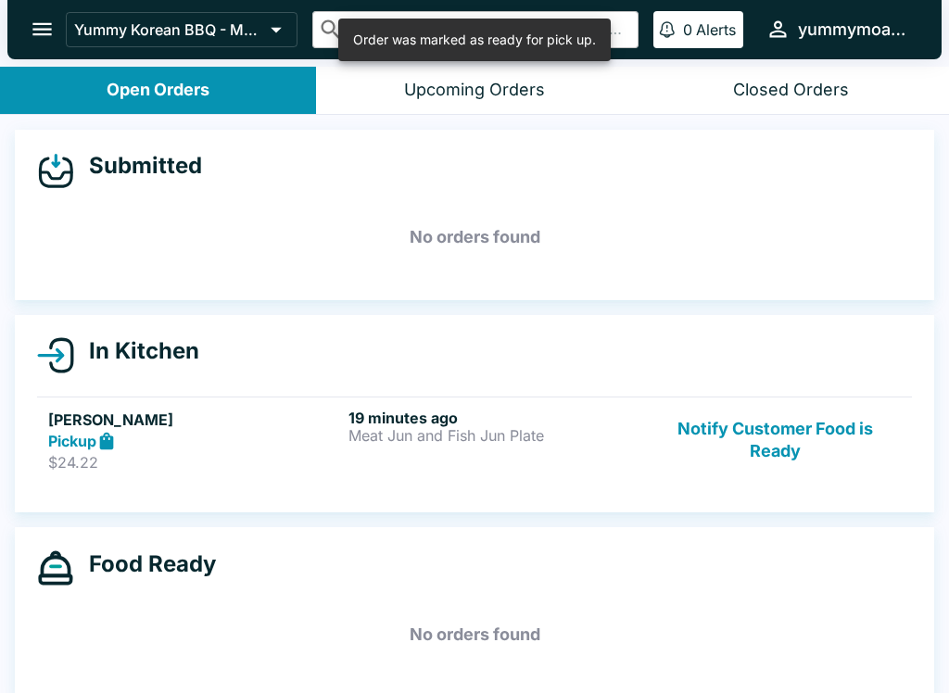
click at [830, 434] on button "Notify Customer Food is Ready" at bounding box center [775, 441] width 251 height 64
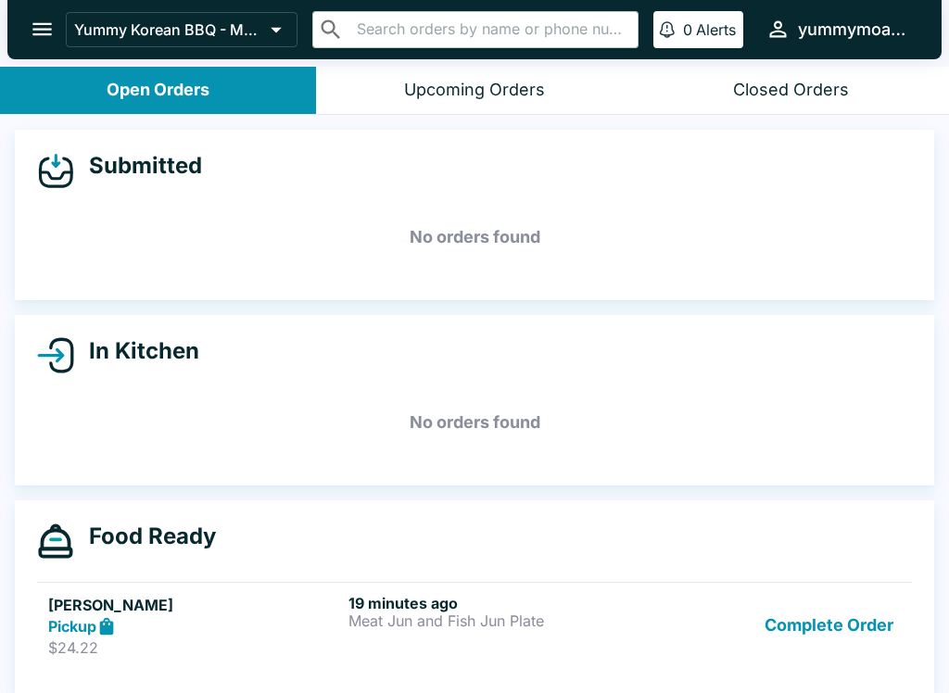
click at [844, 610] on button "Complete Order" at bounding box center [829, 626] width 144 height 64
